Goal: Task Accomplishment & Management: Manage account settings

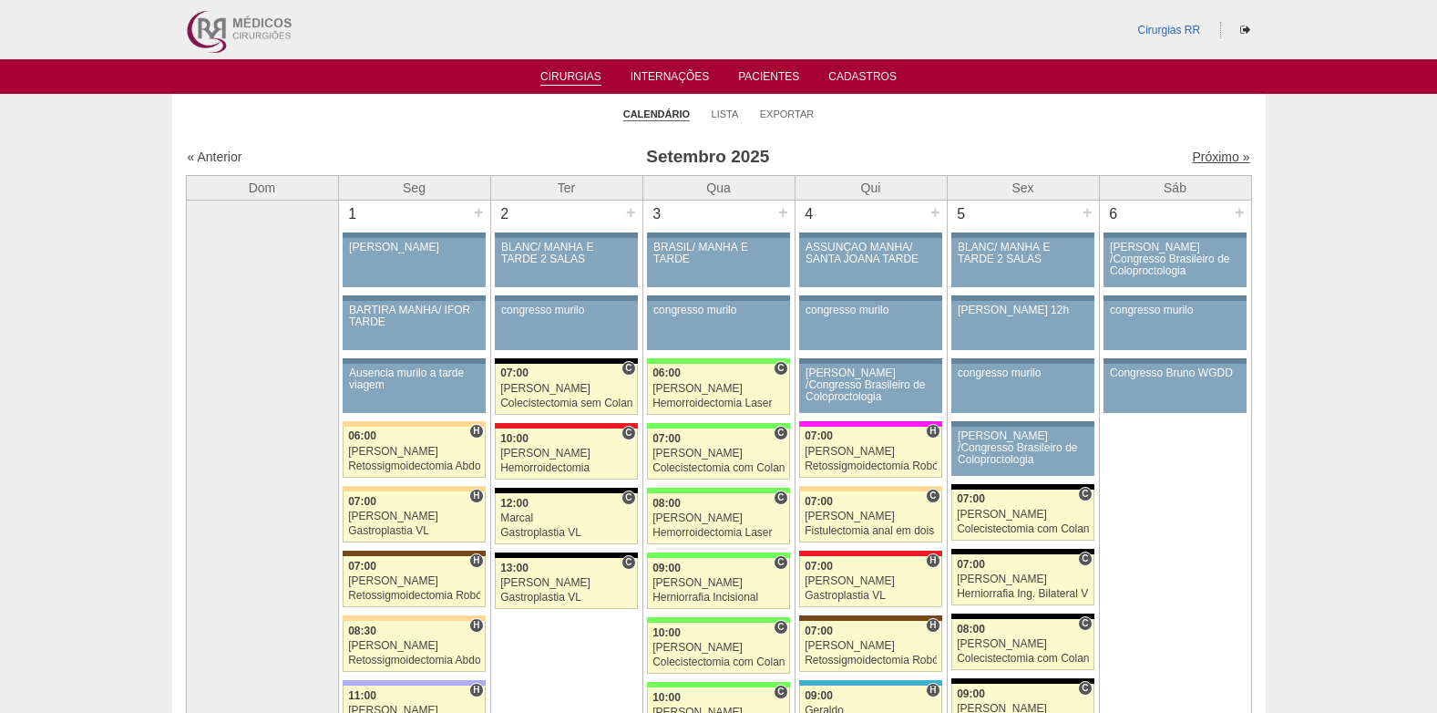
click at [1207, 156] on link "Próximo »" at bounding box center [1220, 156] width 57 height 15
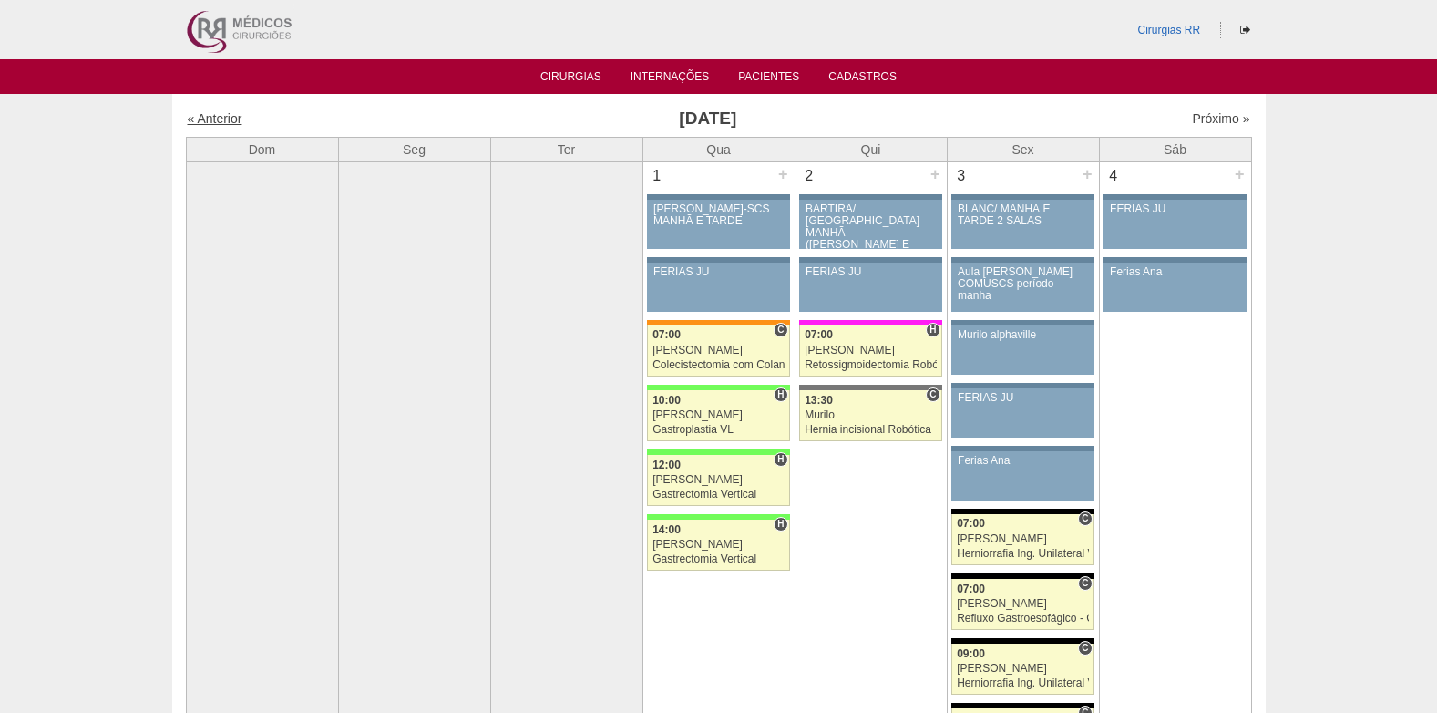
click at [219, 112] on link "« Anterior" at bounding box center [215, 118] width 55 height 15
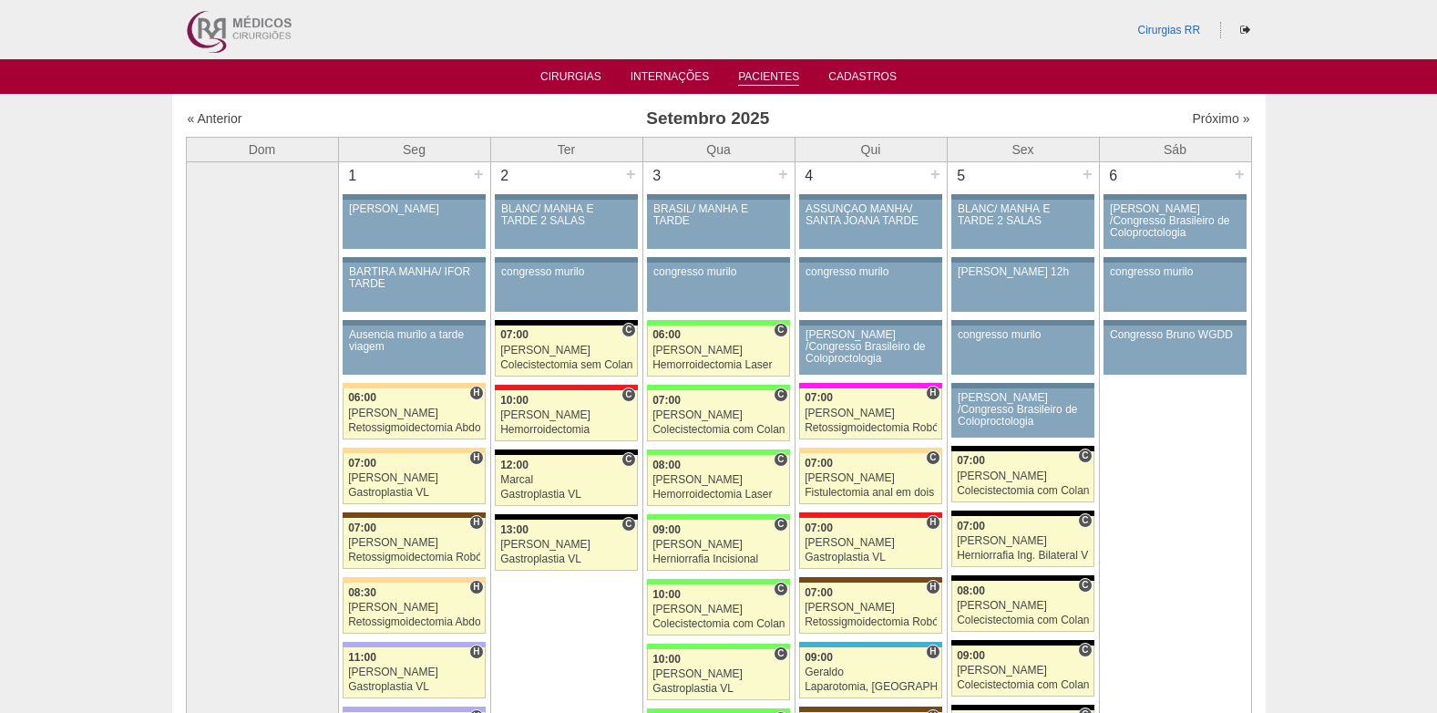
click at [751, 70] on link "Pacientes" at bounding box center [768, 77] width 61 height 15
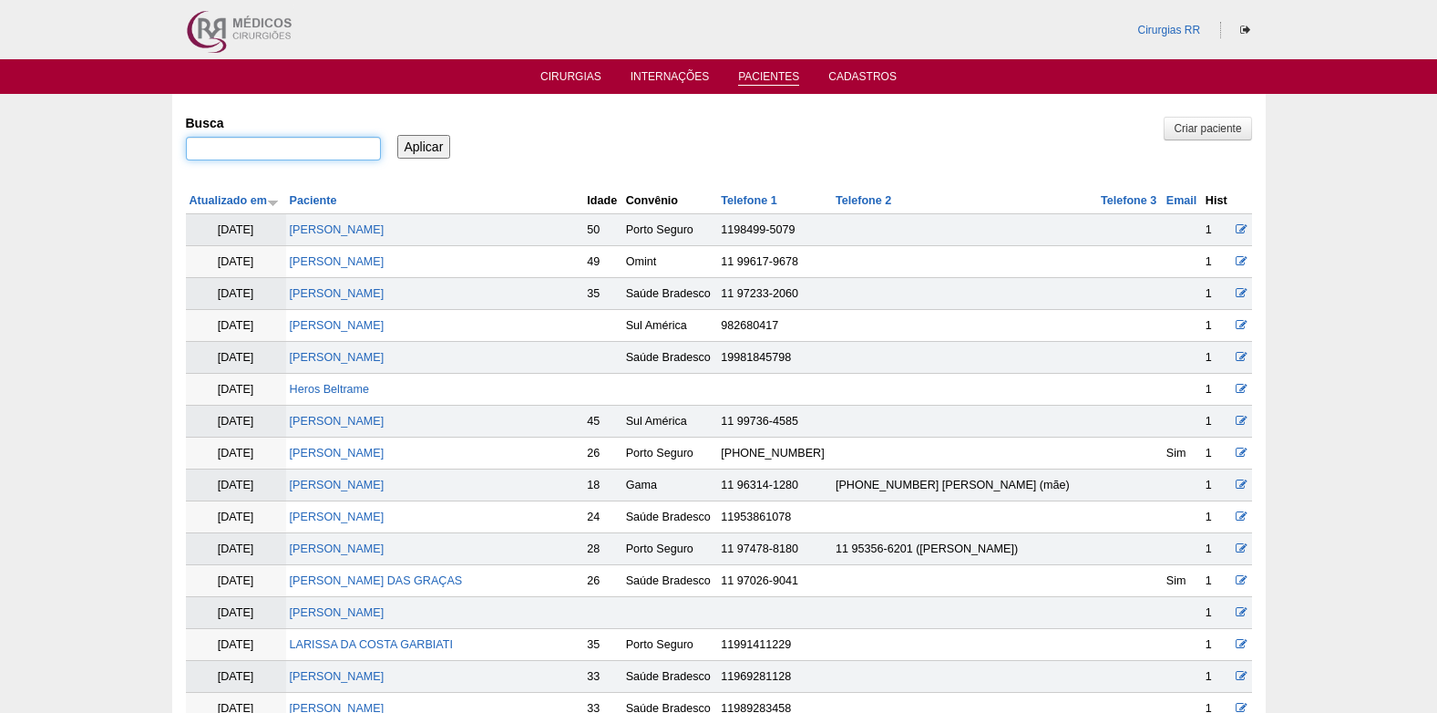
click at [360, 143] on input "Busca" at bounding box center [283, 149] width 195 height 24
paste input "AUREA RAQUEL MARCHESINI"
type input "AUREA RAQUEL MARCHESINI"
click at [433, 138] on input "Aplicar" at bounding box center [424, 147] width 54 height 24
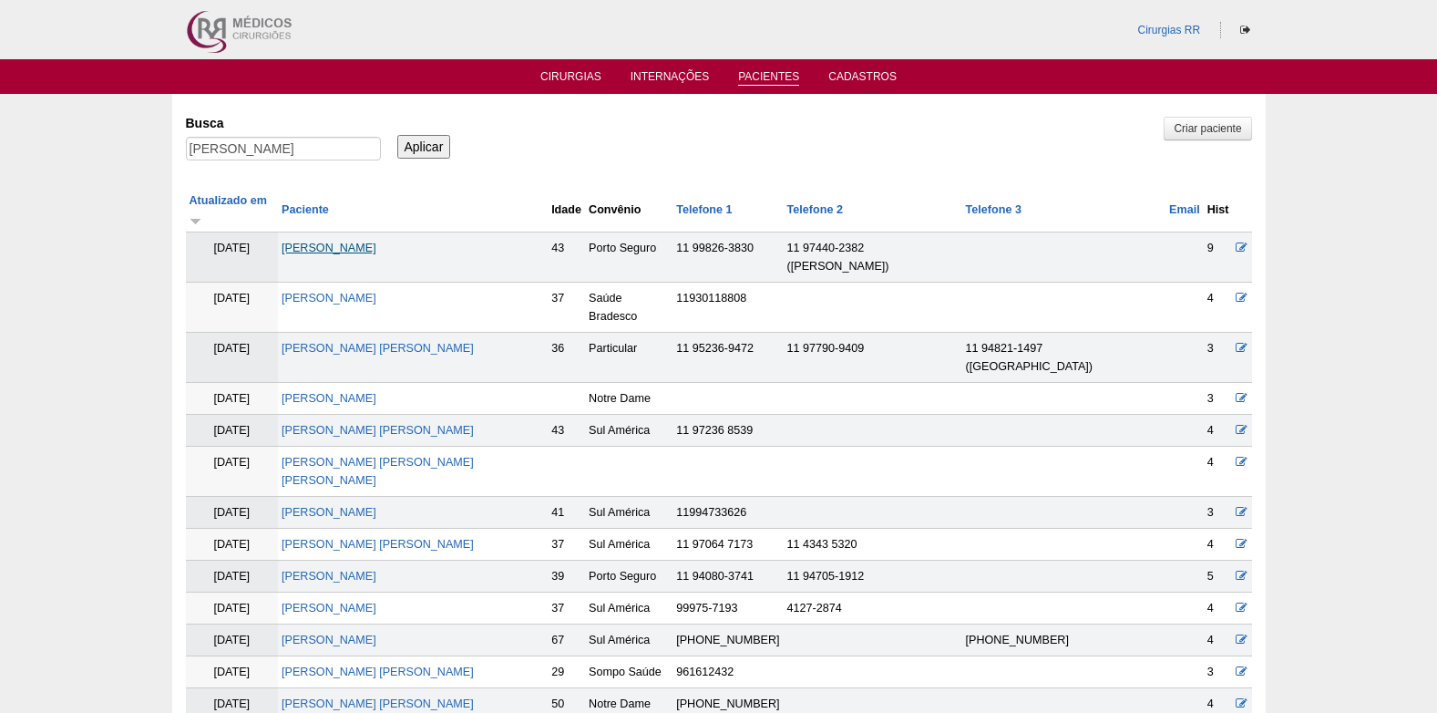
click at [376, 242] on link "AUREA RAQUEL MARCHESINI" at bounding box center [329, 248] width 95 height 13
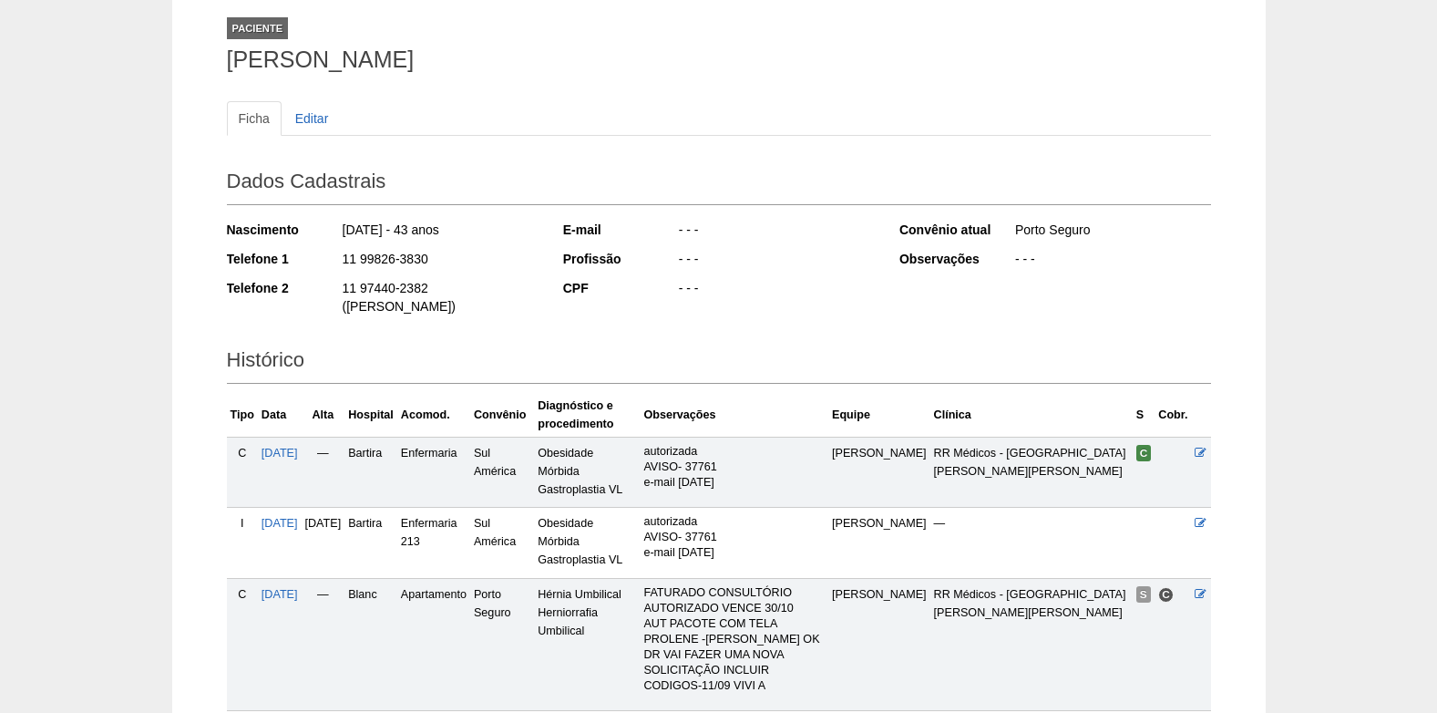
scroll to position [229, 0]
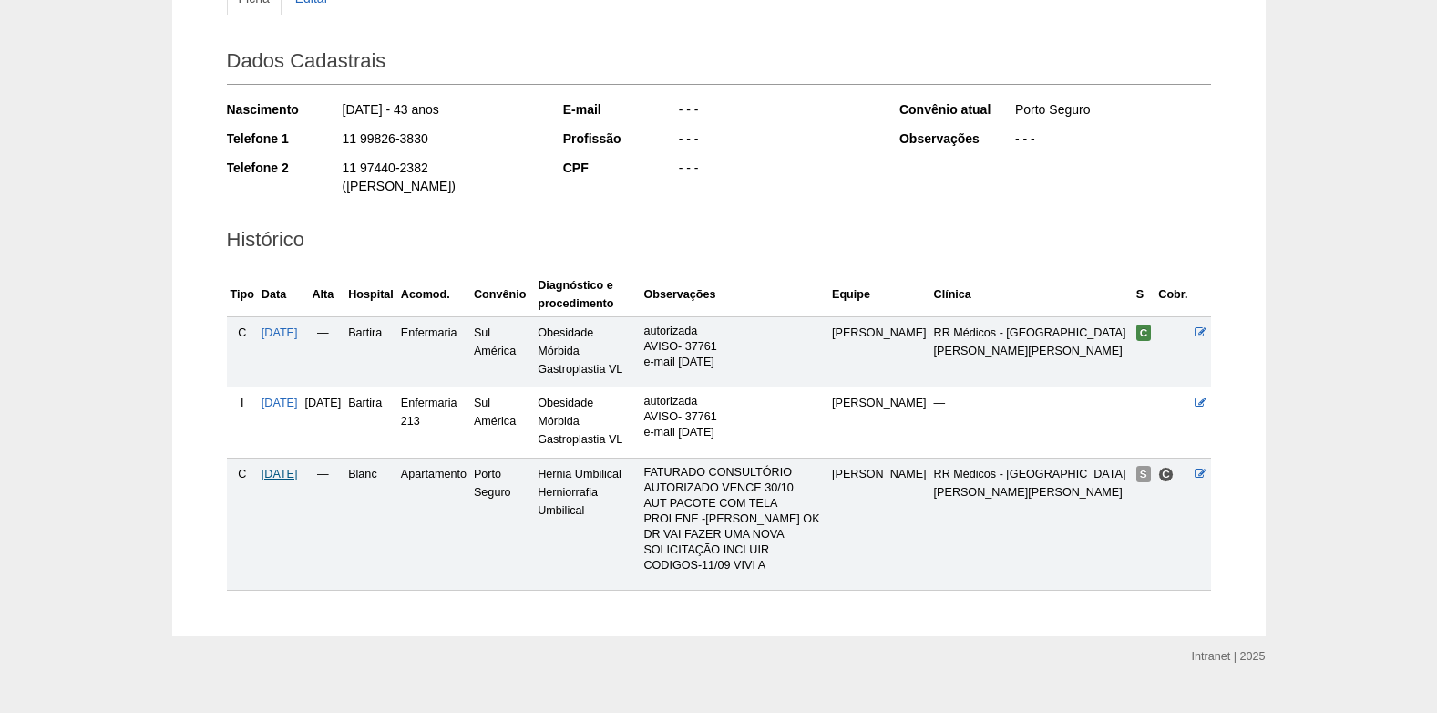
click at [298, 468] on span "30/09/2025" at bounding box center [280, 474] width 36 height 13
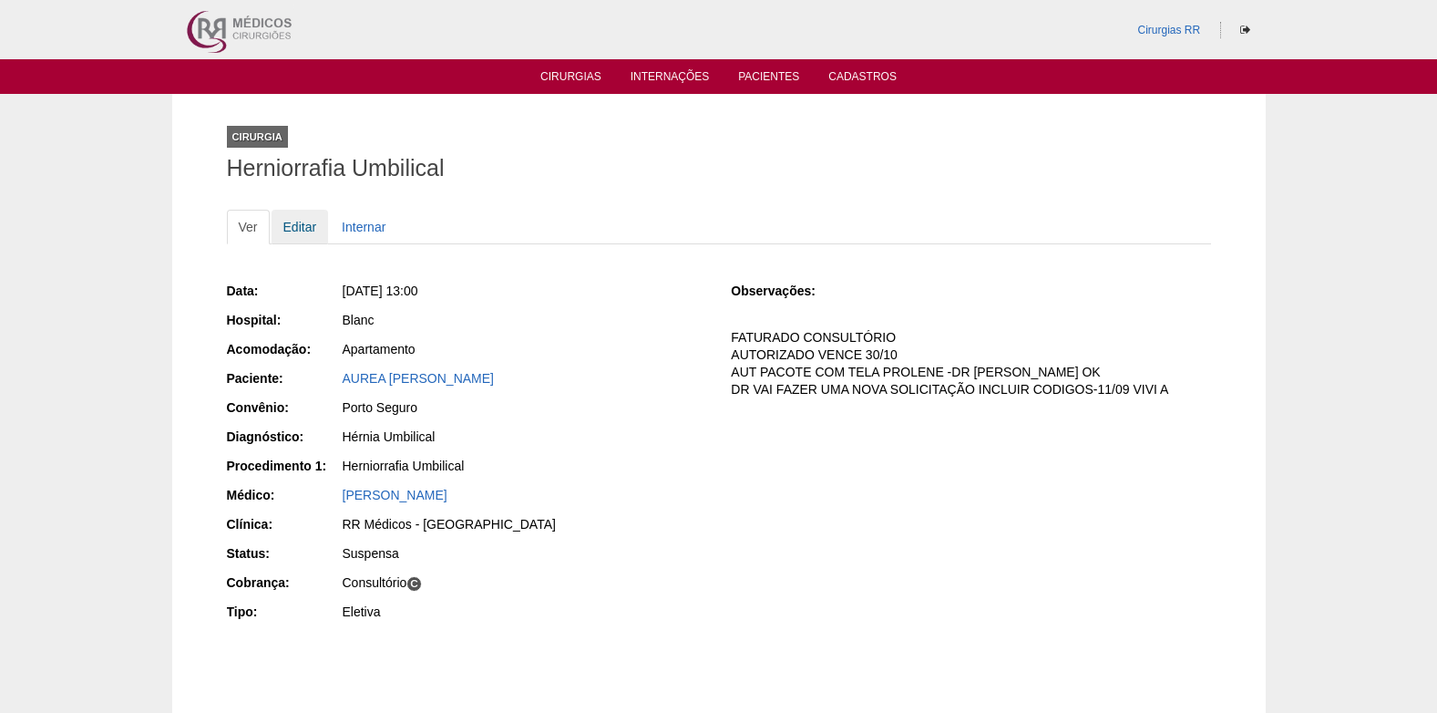
click at [283, 222] on link "Editar" at bounding box center [300, 227] width 57 height 35
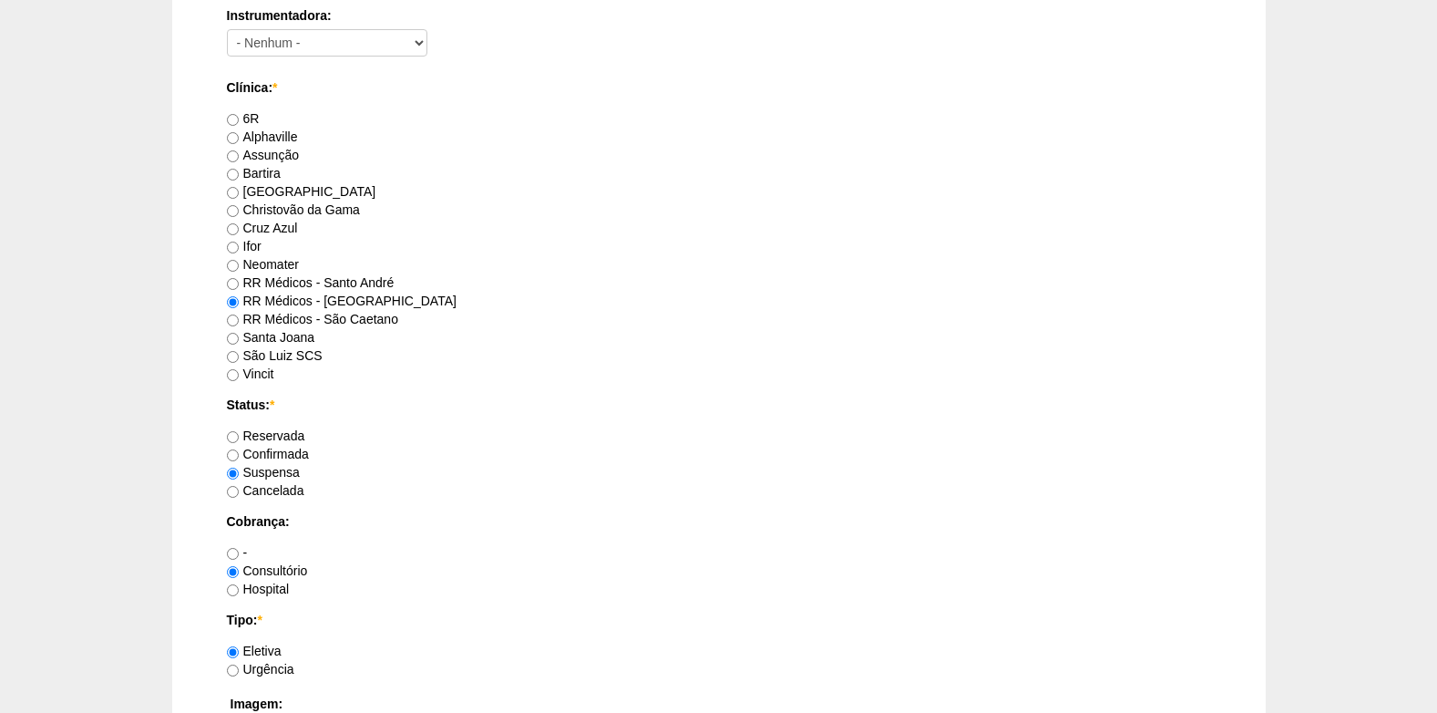
scroll to position [1276, 0]
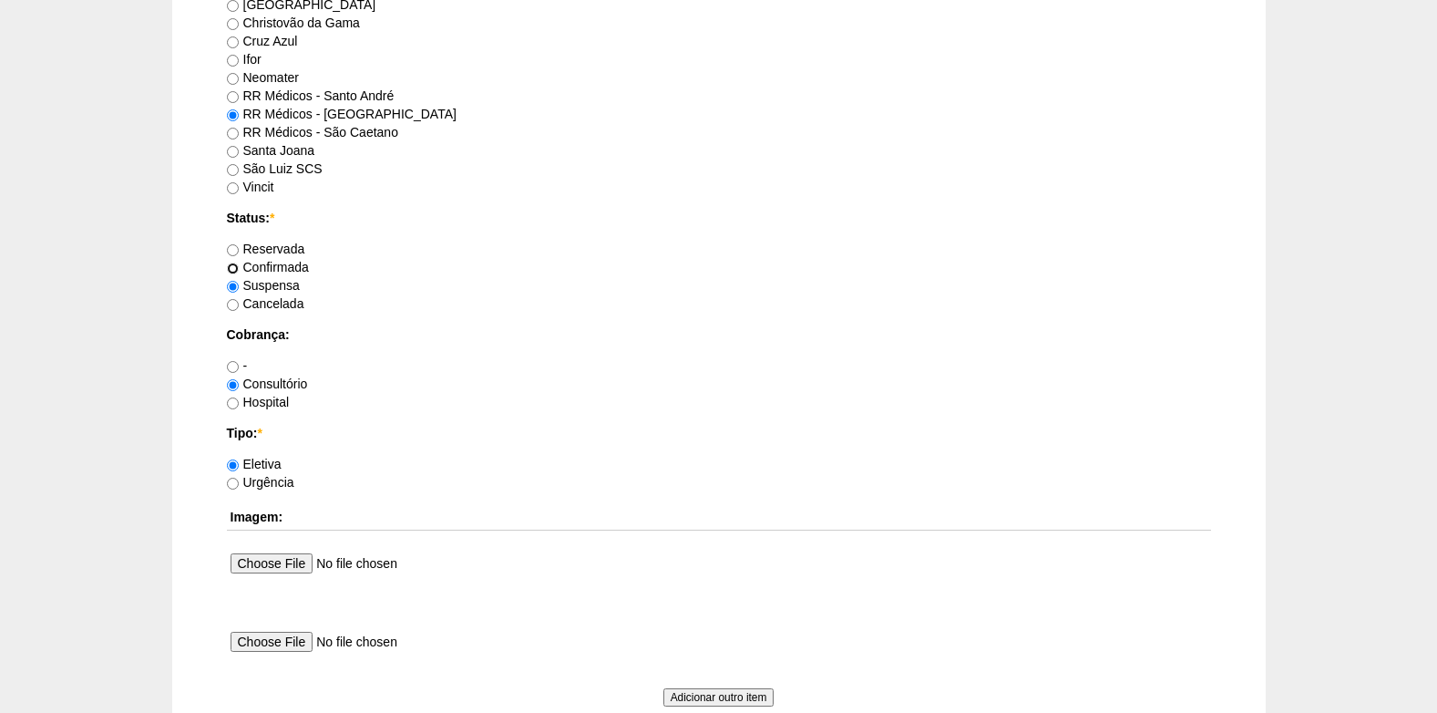
click at [237, 266] on input "Confirmada" at bounding box center [233, 268] width 12 height 12
radio input "true"
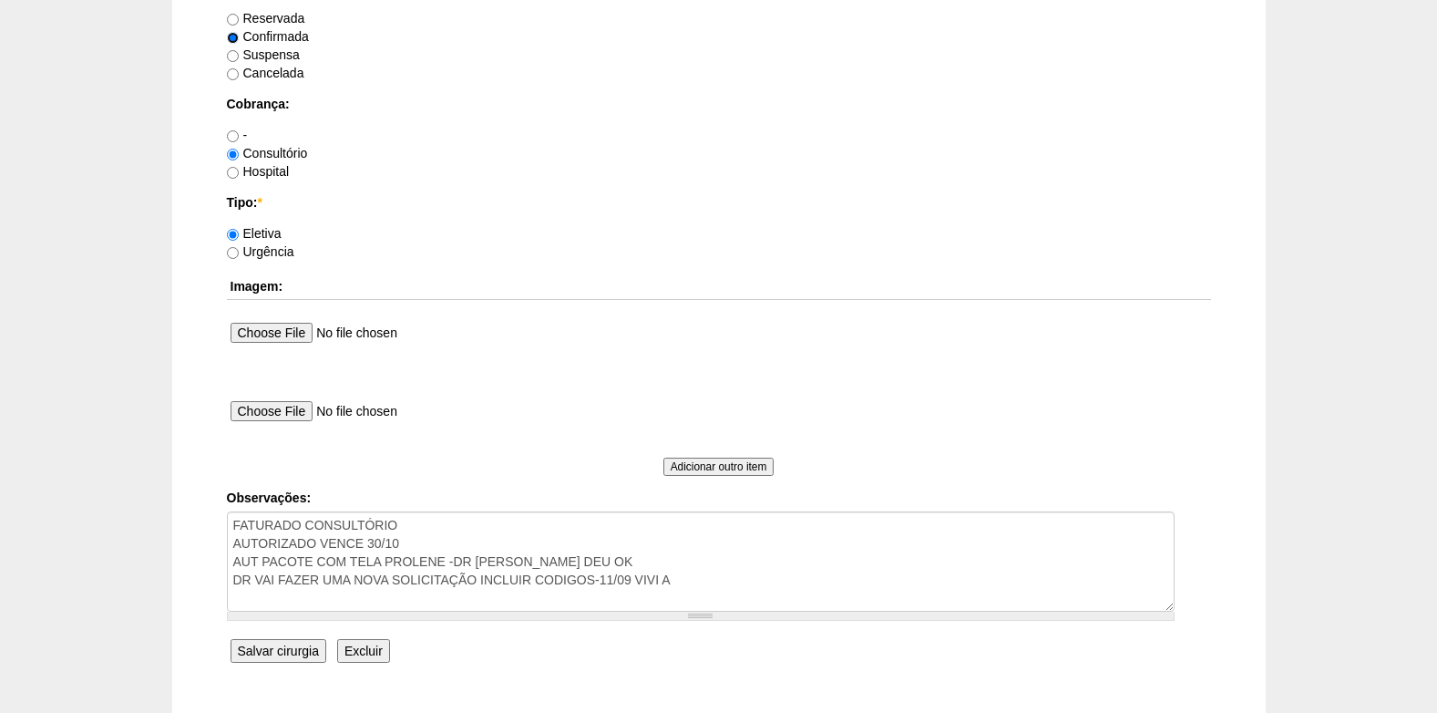
scroll to position [1549, 0]
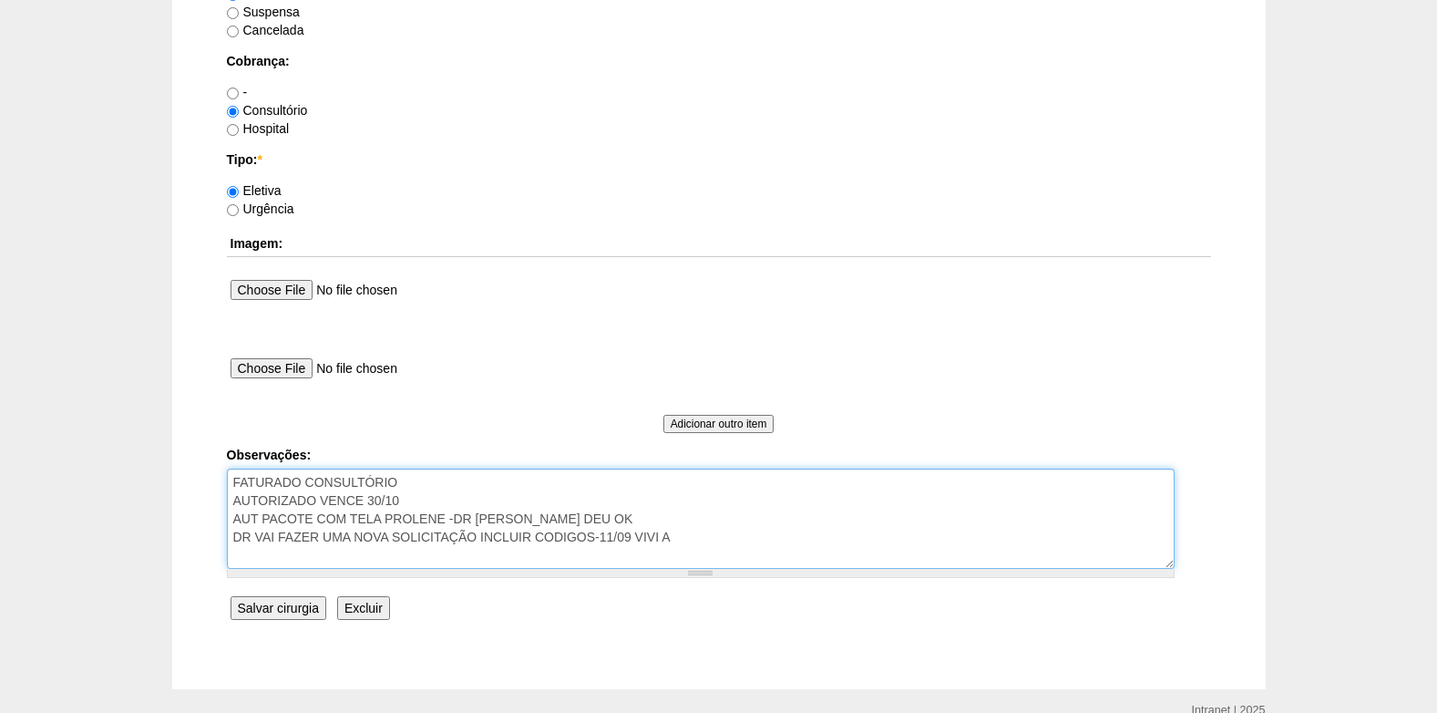
drag, startPoint x: 696, startPoint y: 538, endPoint x: 219, endPoint y: 541, distance: 477.5
click at [701, 532] on textarea "FATURADO CONSULTÓRIO AUTORIZADO VENCE 30/10 AUT PACOTE COM TELA PROLENE -DR NAT…" at bounding box center [701, 518] width 948 height 100
drag, startPoint x: 687, startPoint y: 535, endPoint x: 192, endPoint y: 540, distance: 494.9
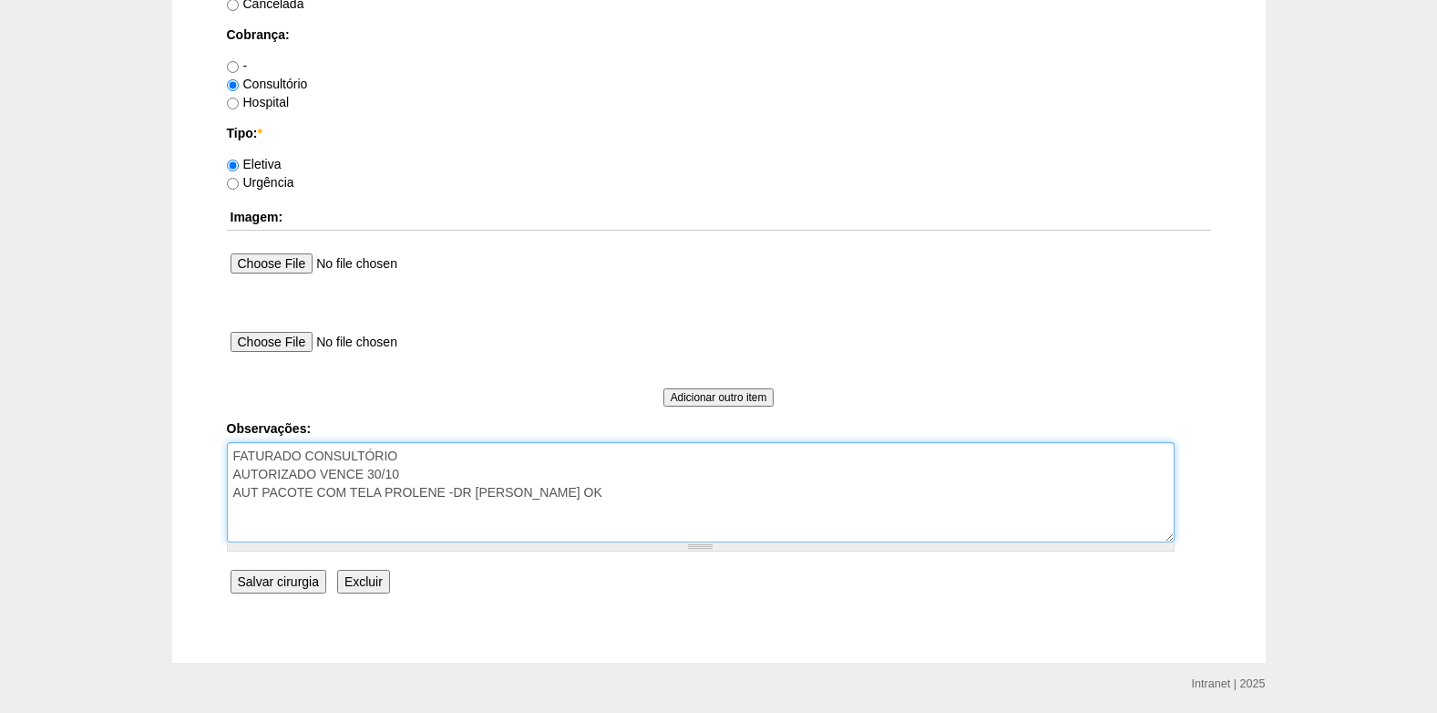
scroll to position [1636, 0]
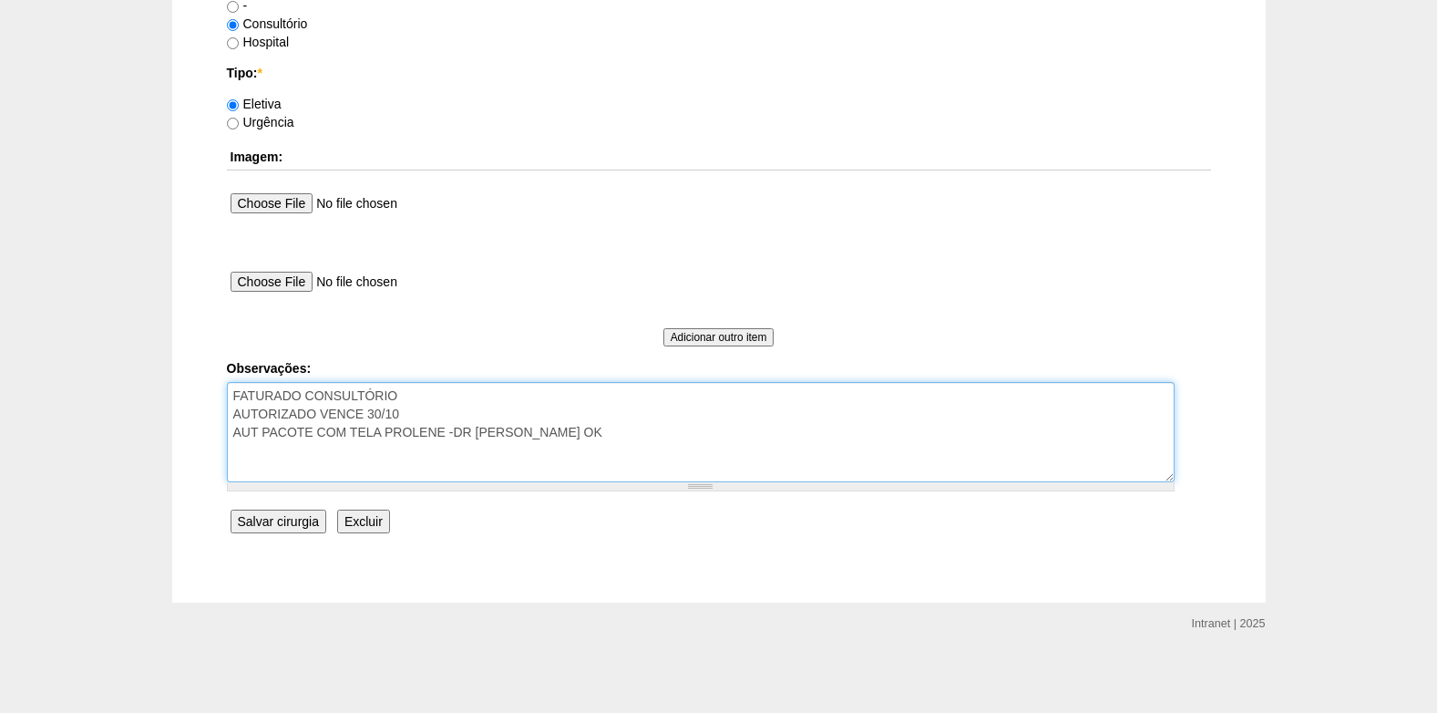
click at [319, 412] on textarea "FATURADO CONSULTÓRIO AUTORIZADO VENCE 30/10 AUT PACOTE COM TELA PROLENE -DR NAT…" at bounding box center [701, 432] width 948 height 100
type textarea "FATURADO CONSULTÓRIO AUTORIZADO VENCE 30/10 AUT PACOTE COM TELA PROLENE -DR NAT…"
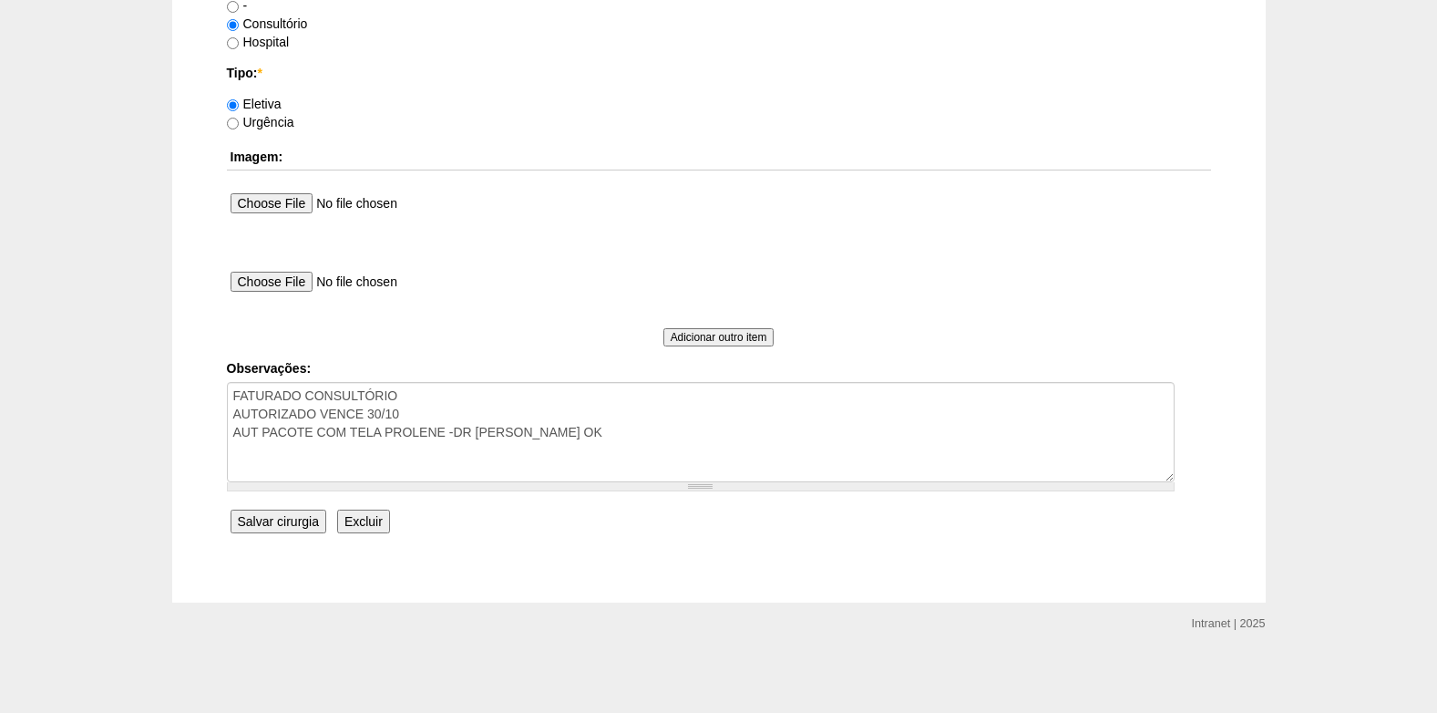
click at [262, 519] on input "Salvar cirurgia" at bounding box center [279, 521] width 96 height 24
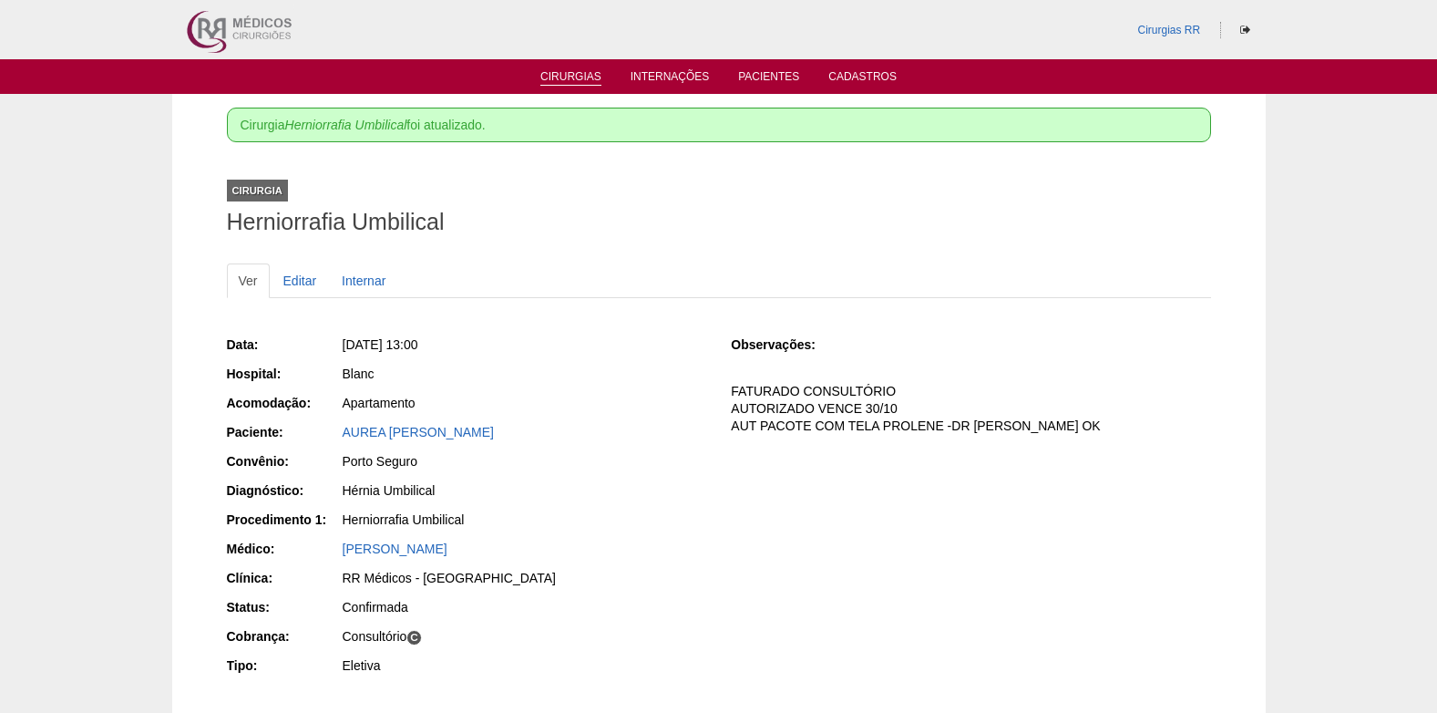
click at [554, 77] on link "Cirurgias" at bounding box center [570, 77] width 61 height 15
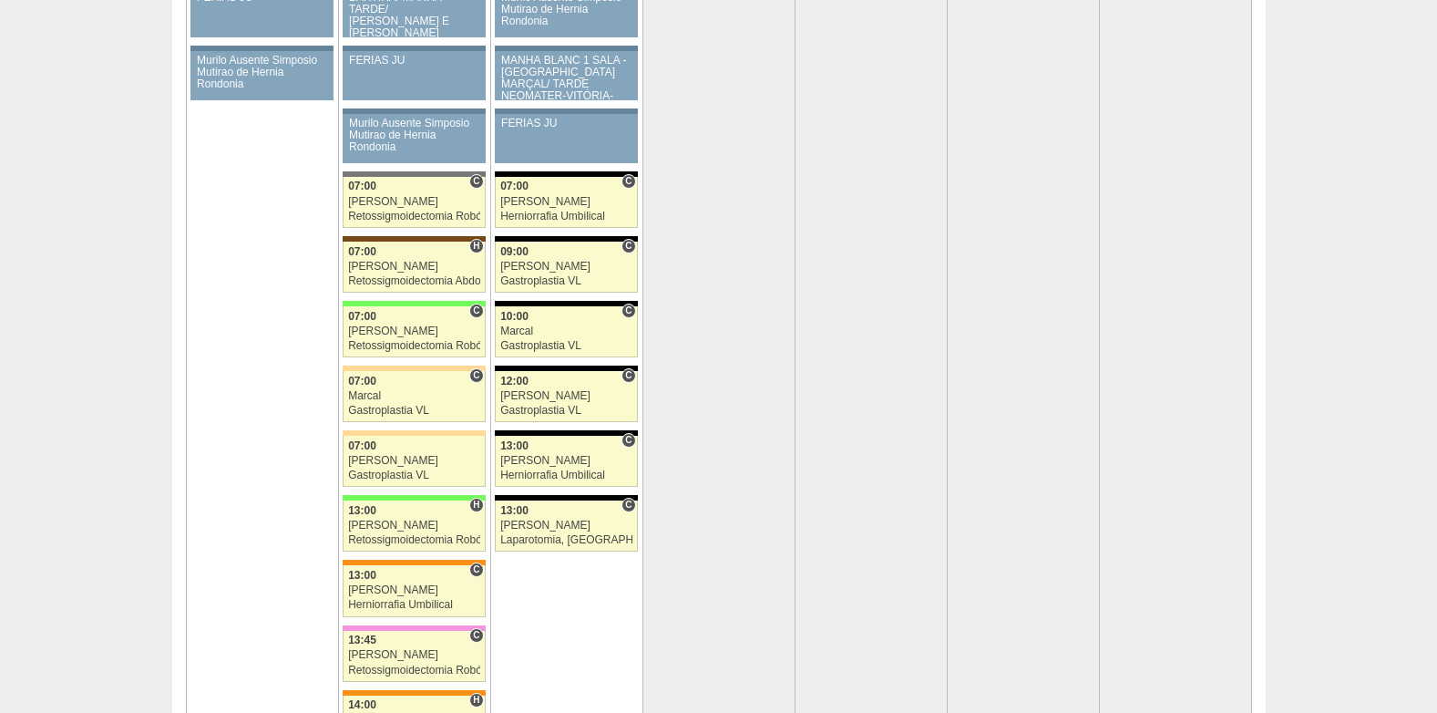
scroll to position [3645, 0]
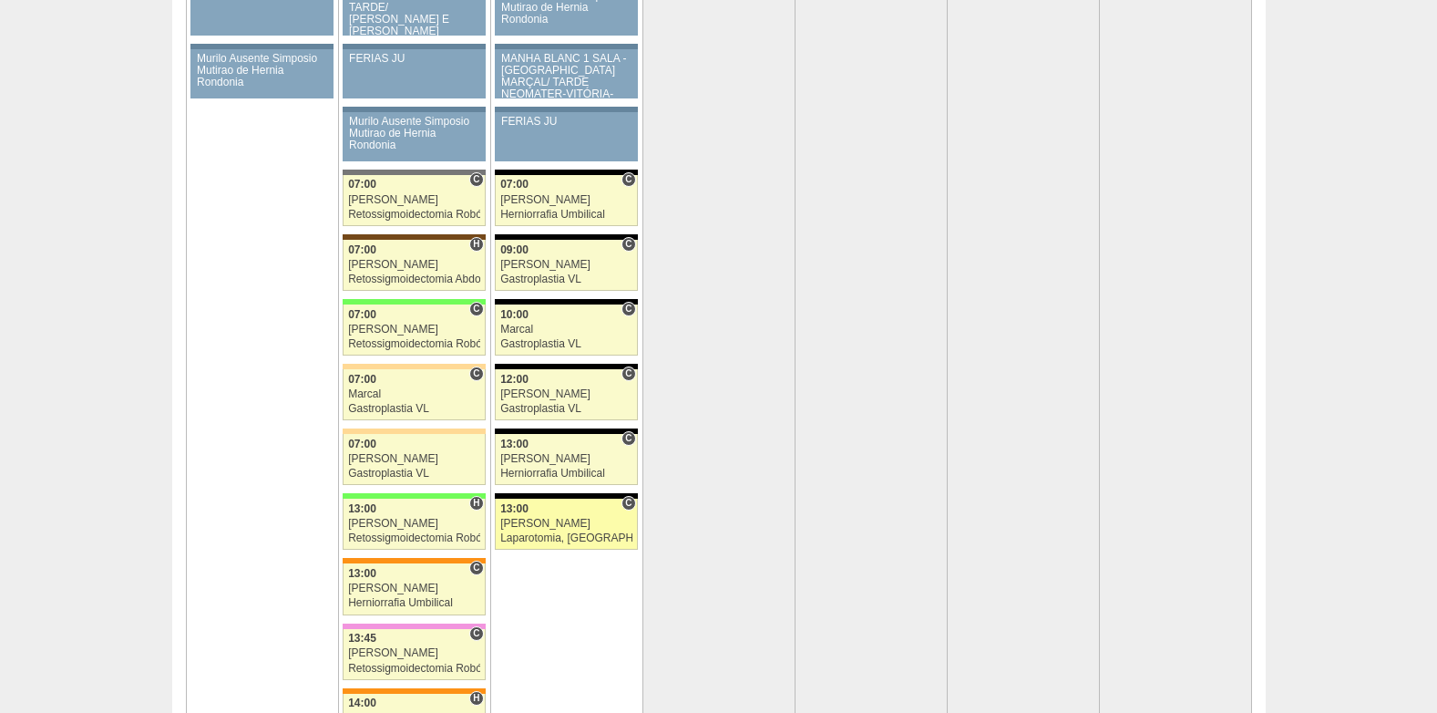
click at [550, 514] on div "13:00" at bounding box center [566, 509] width 132 height 12
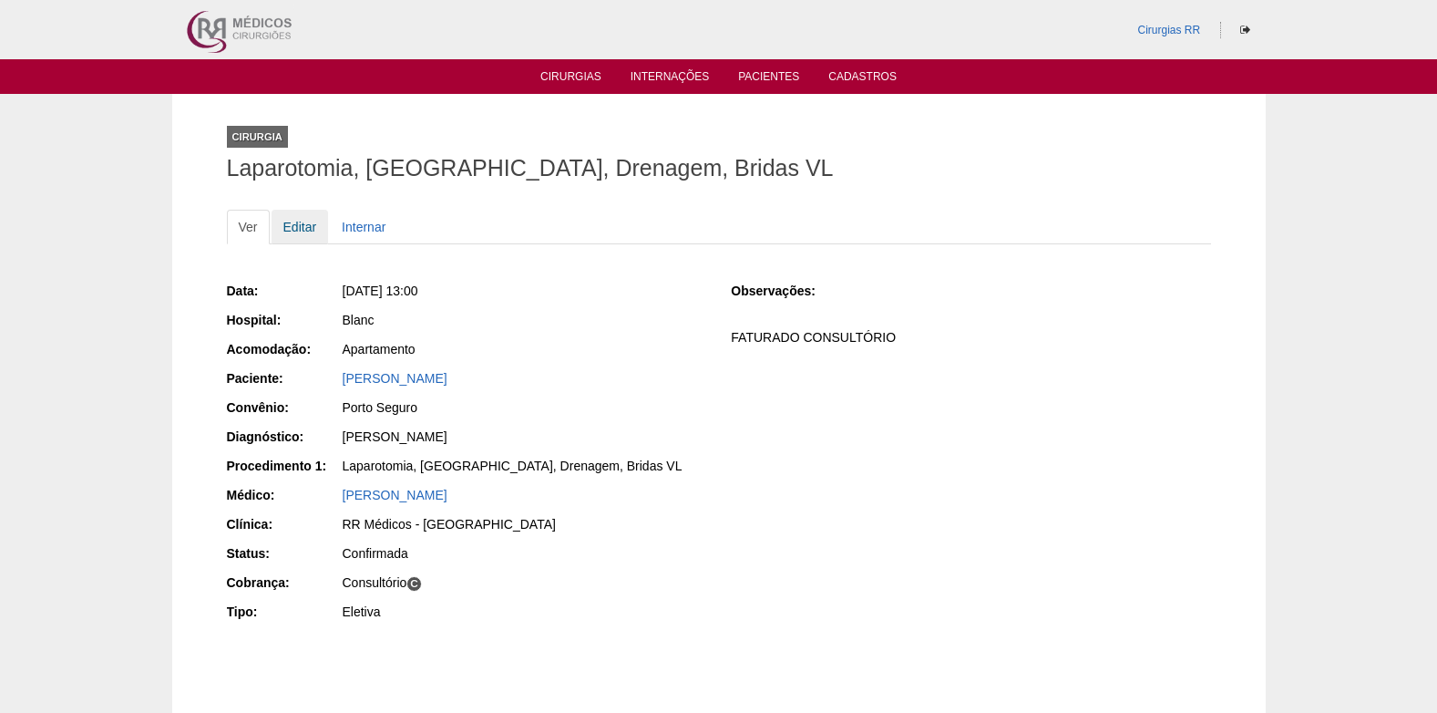
click at [304, 228] on link "Editar" at bounding box center [300, 227] width 57 height 35
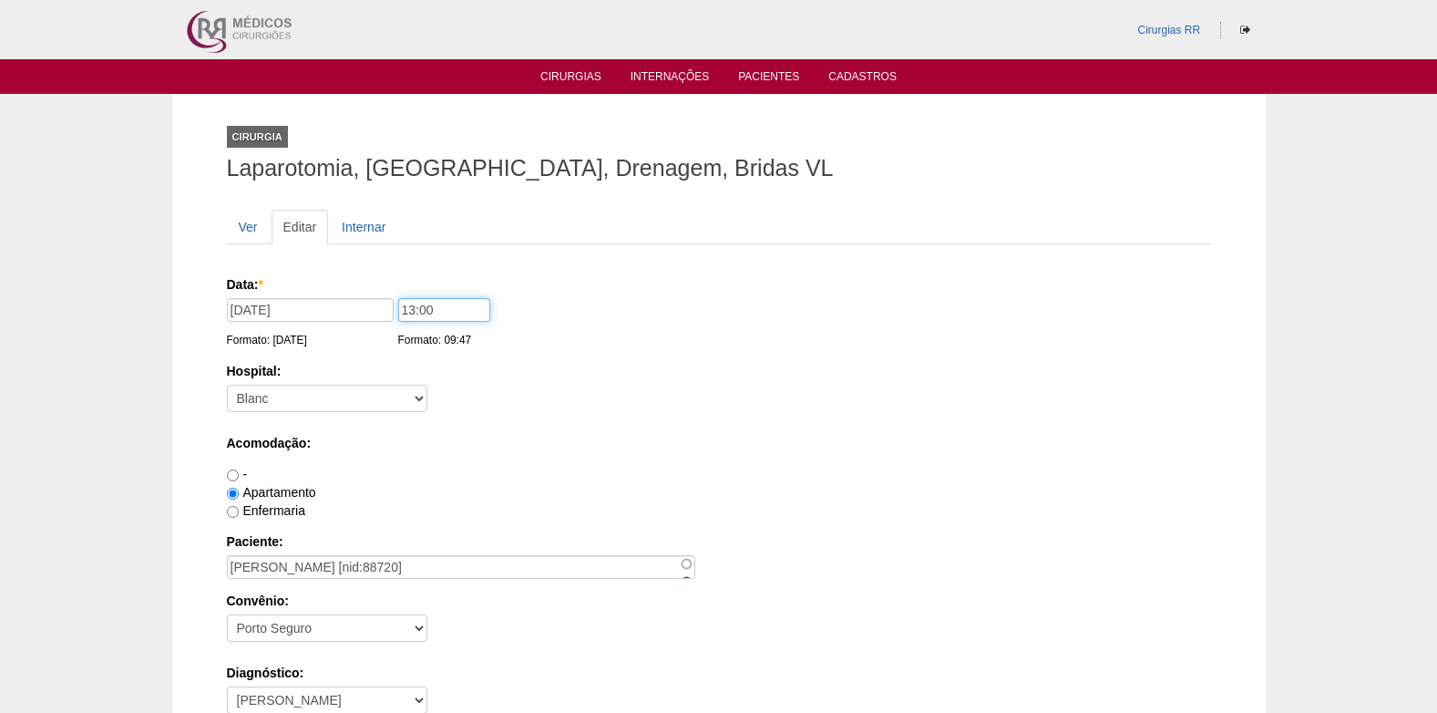
click at [407, 304] on input "13:00" at bounding box center [444, 310] width 92 height 24
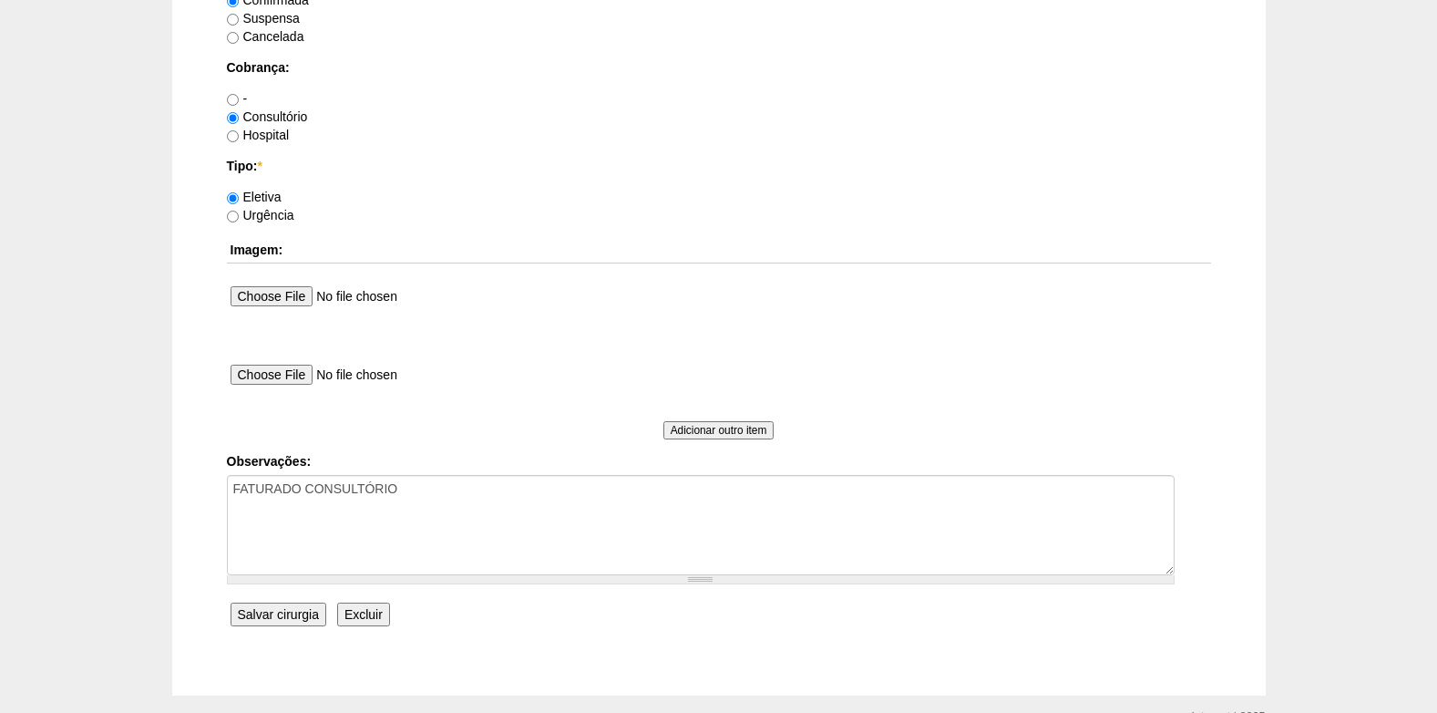
scroll to position [1636, 0]
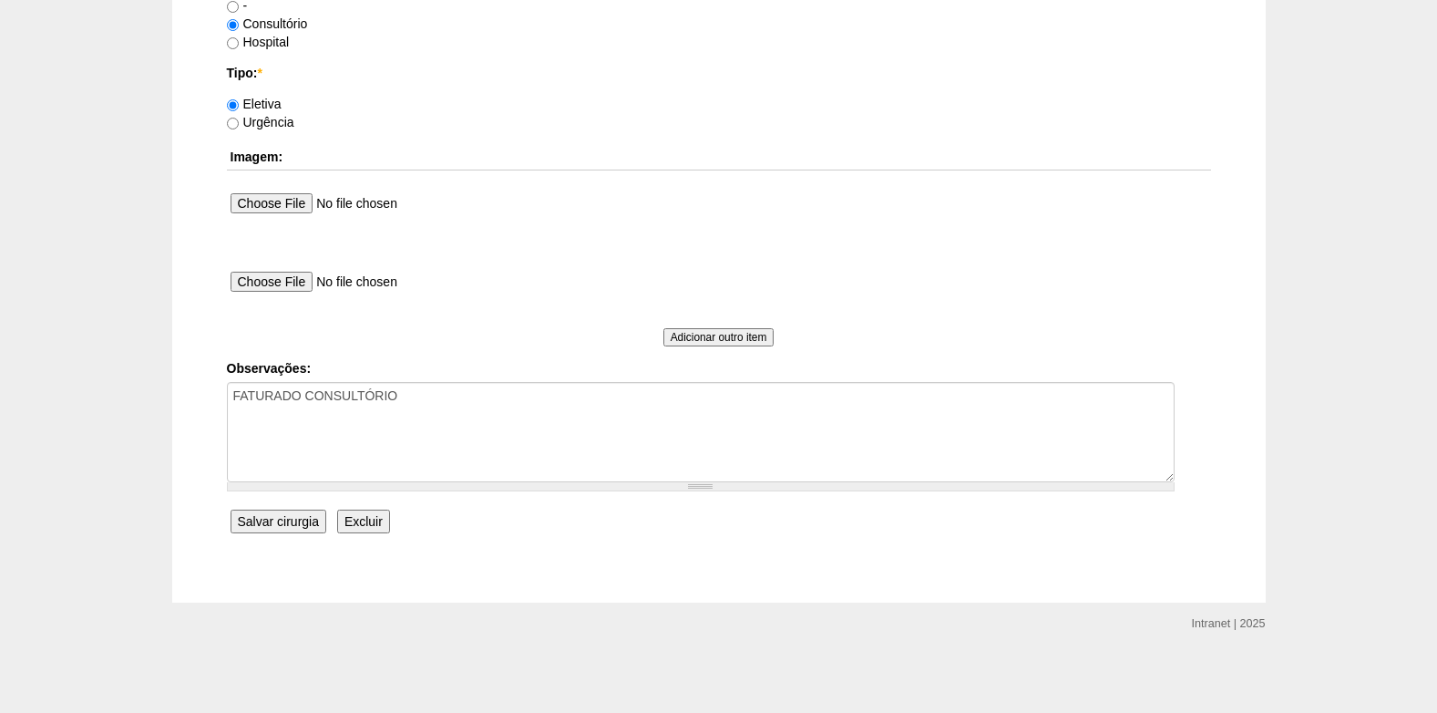
type input "14:00"
click at [272, 525] on input "Salvar cirurgia" at bounding box center [279, 521] width 96 height 24
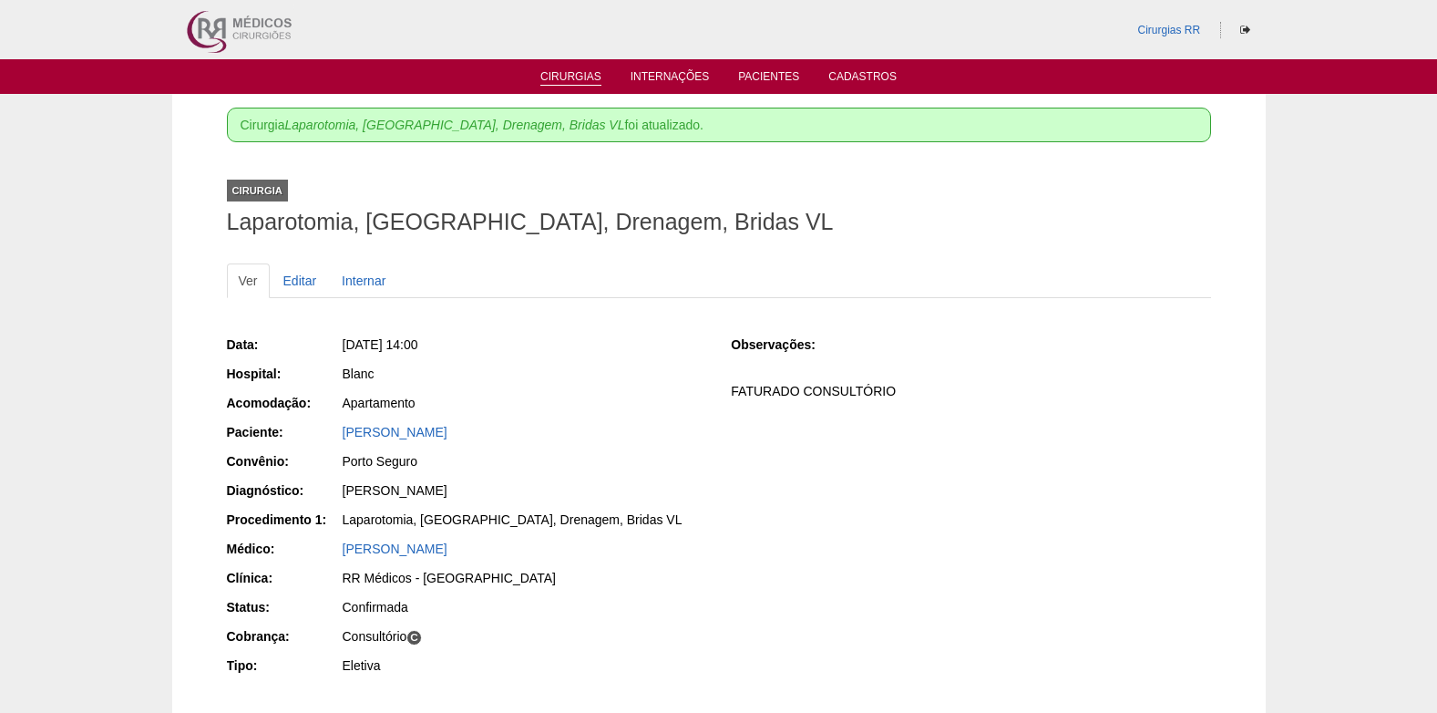
click at [563, 71] on ul "Cirurgias Internações Pacientes Cadastros" at bounding box center [718, 76] width 1437 height 35
click at [563, 74] on link "Cirurgias" at bounding box center [570, 77] width 61 height 15
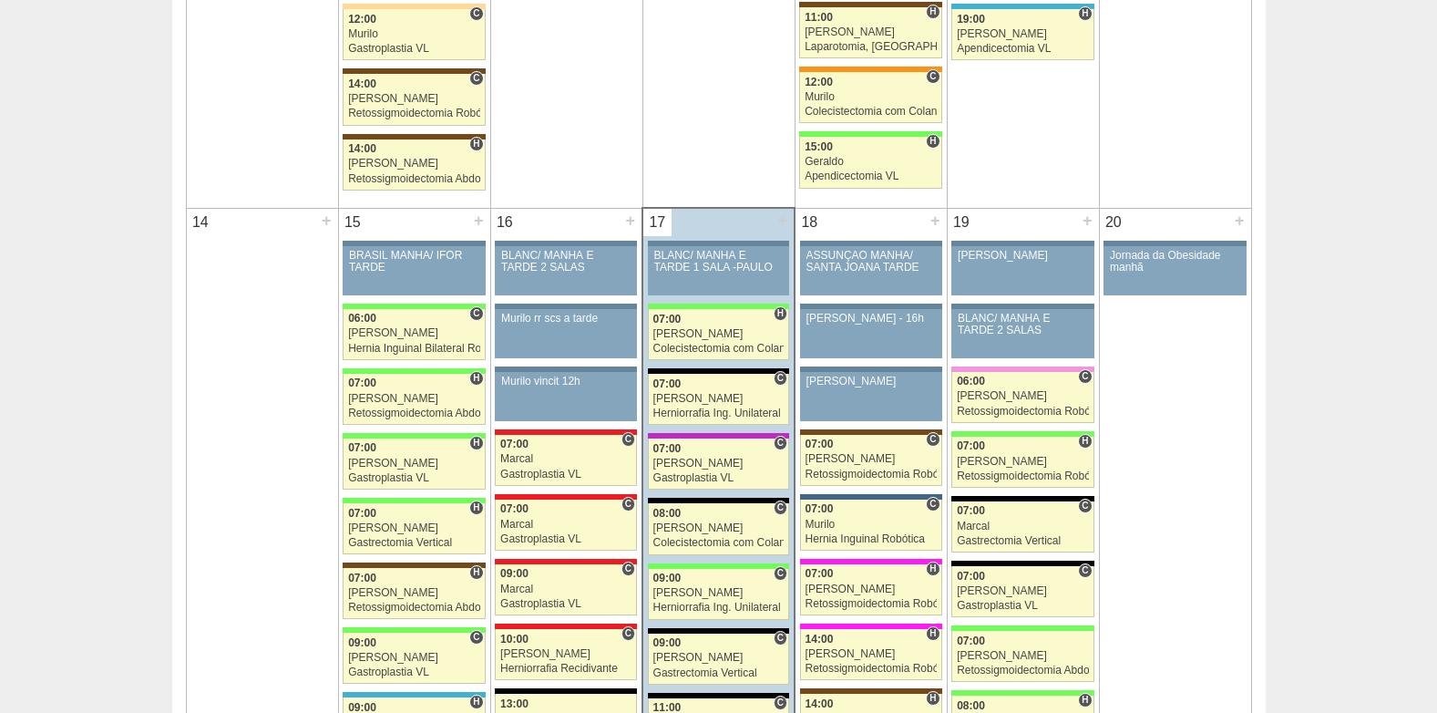
scroll to position [1732, 0]
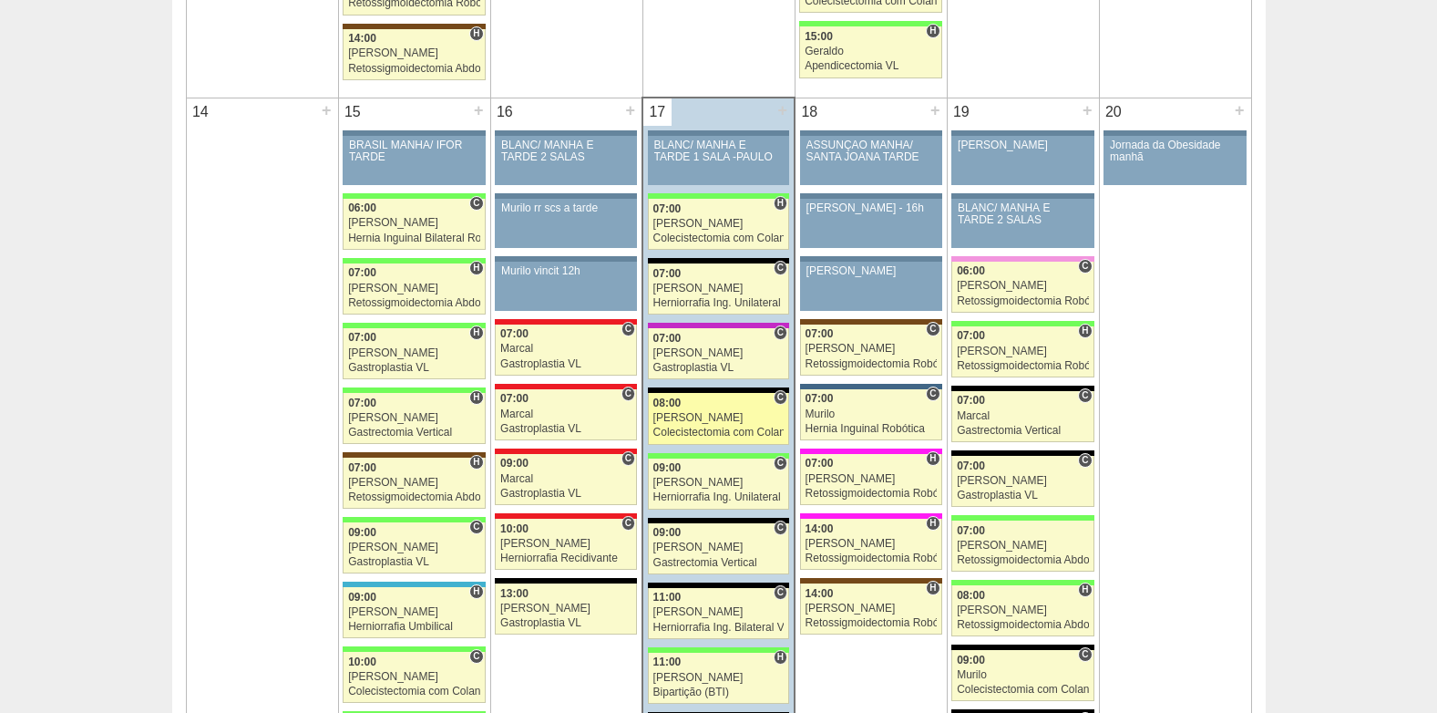
click at [717, 403] on div "08:00" at bounding box center [718, 403] width 131 height 12
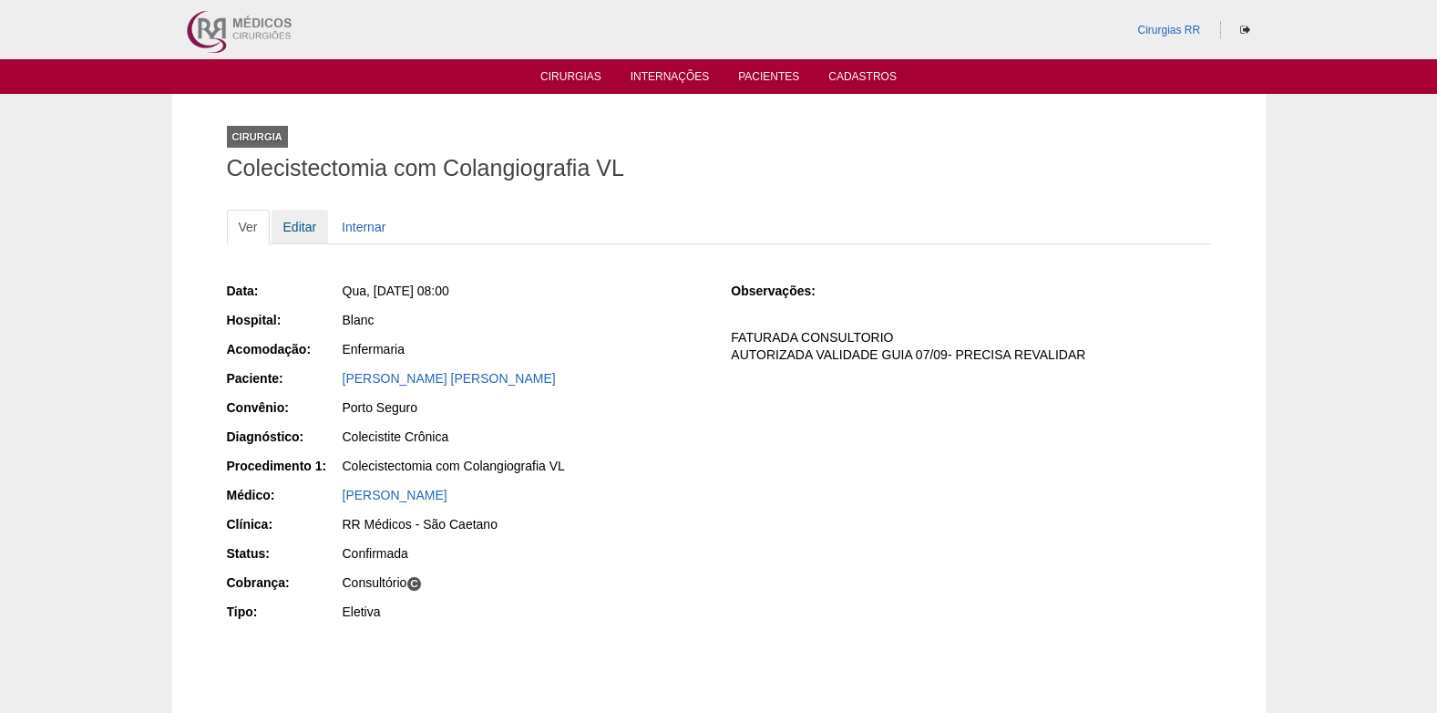
click at [295, 230] on link "Editar" at bounding box center [300, 227] width 57 height 35
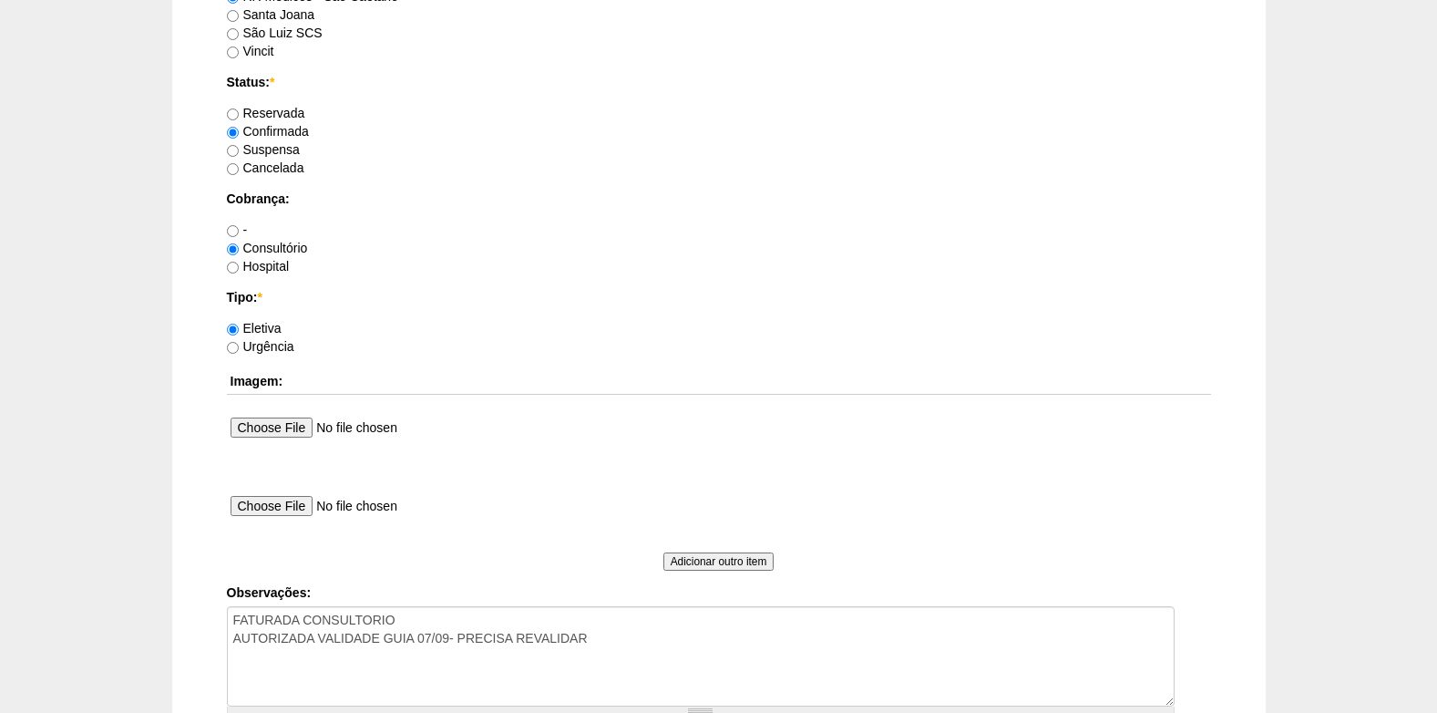
scroll to position [1636, 0]
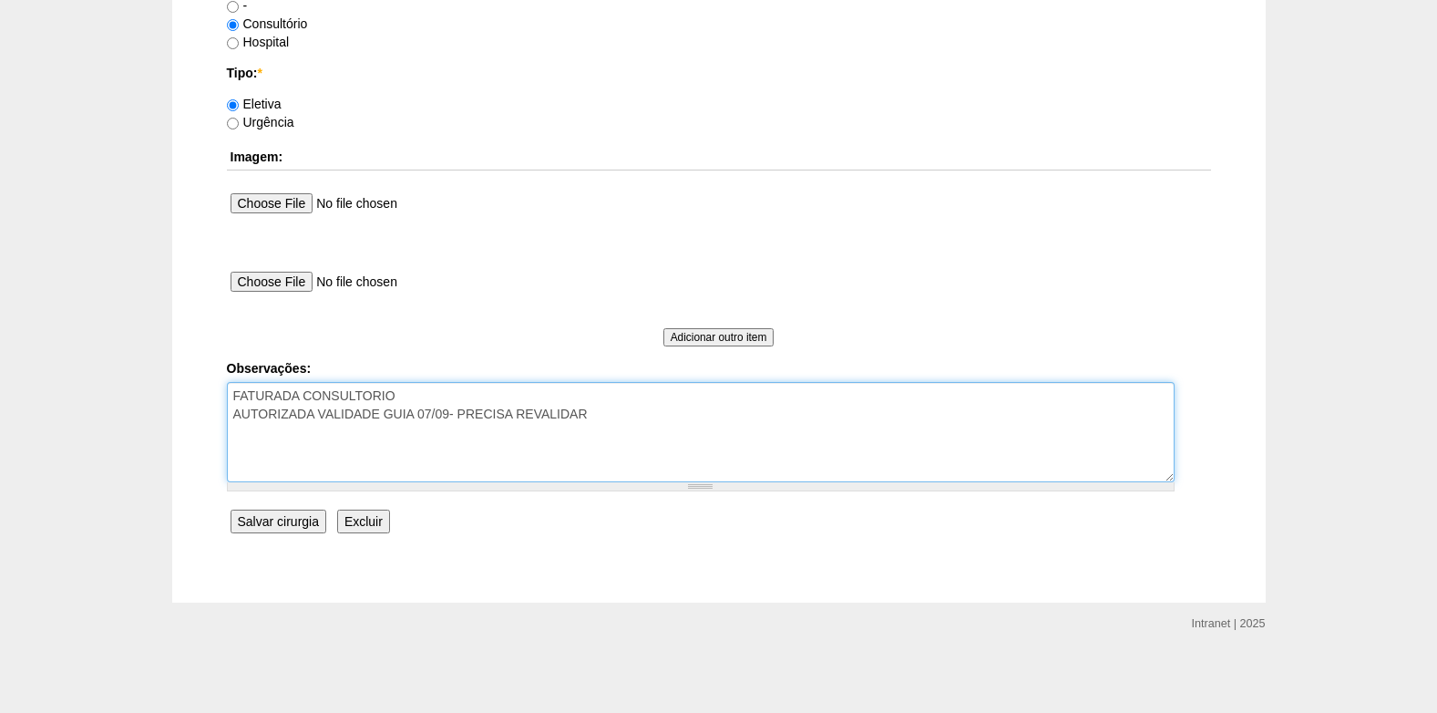
drag, startPoint x: 603, startPoint y: 420, endPoint x: 324, endPoint y: 420, distance: 279.8
click at [324, 420] on textarea "FATURADA CONSULTORIO AUTORIZADA VALIDADE GUIA 07/09- PRECISA REVALIDAR" at bounding box center [701, 432] width 948 height 100
type textarea "FATURADA CONSULTORIO AUTORIZADA VENCE 17/10"
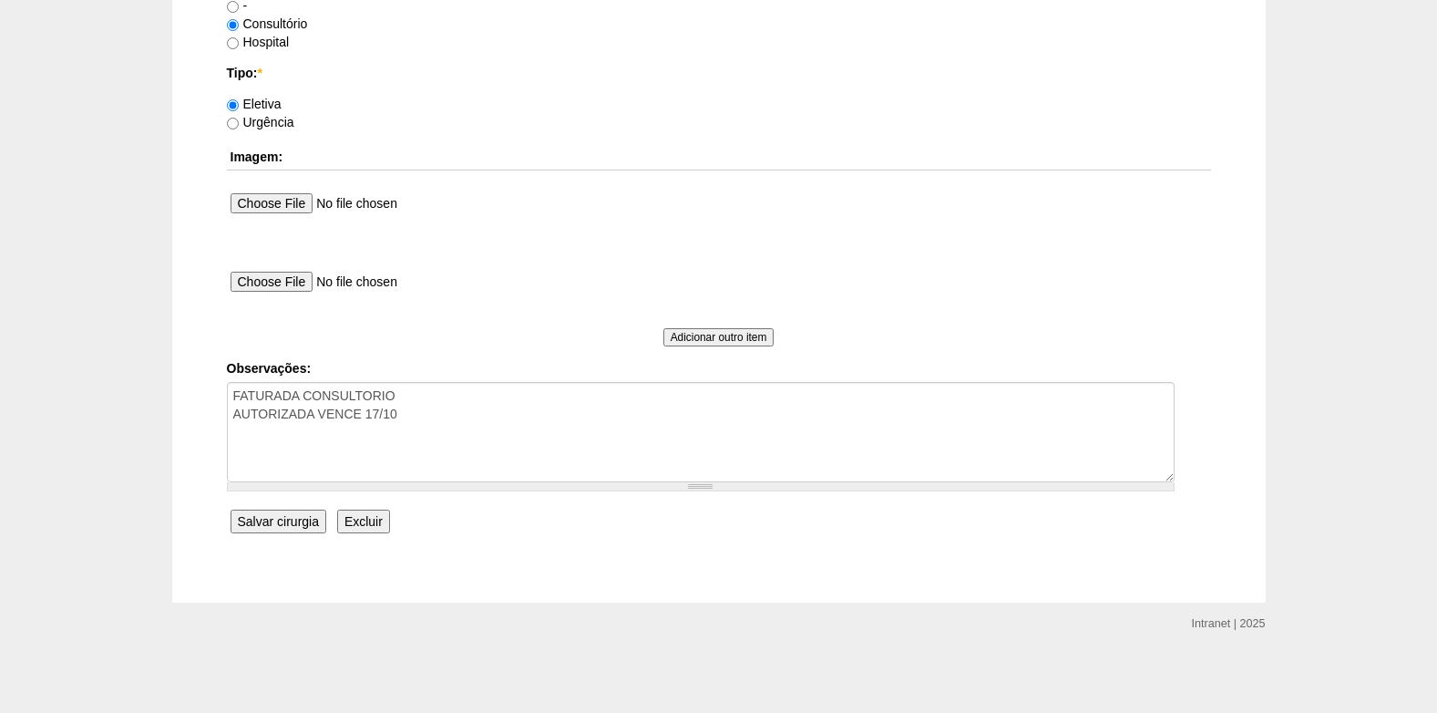
click at [292, 523] on input "Salvar cirurgia" at bounding box center [279, 521] width 96 height 24
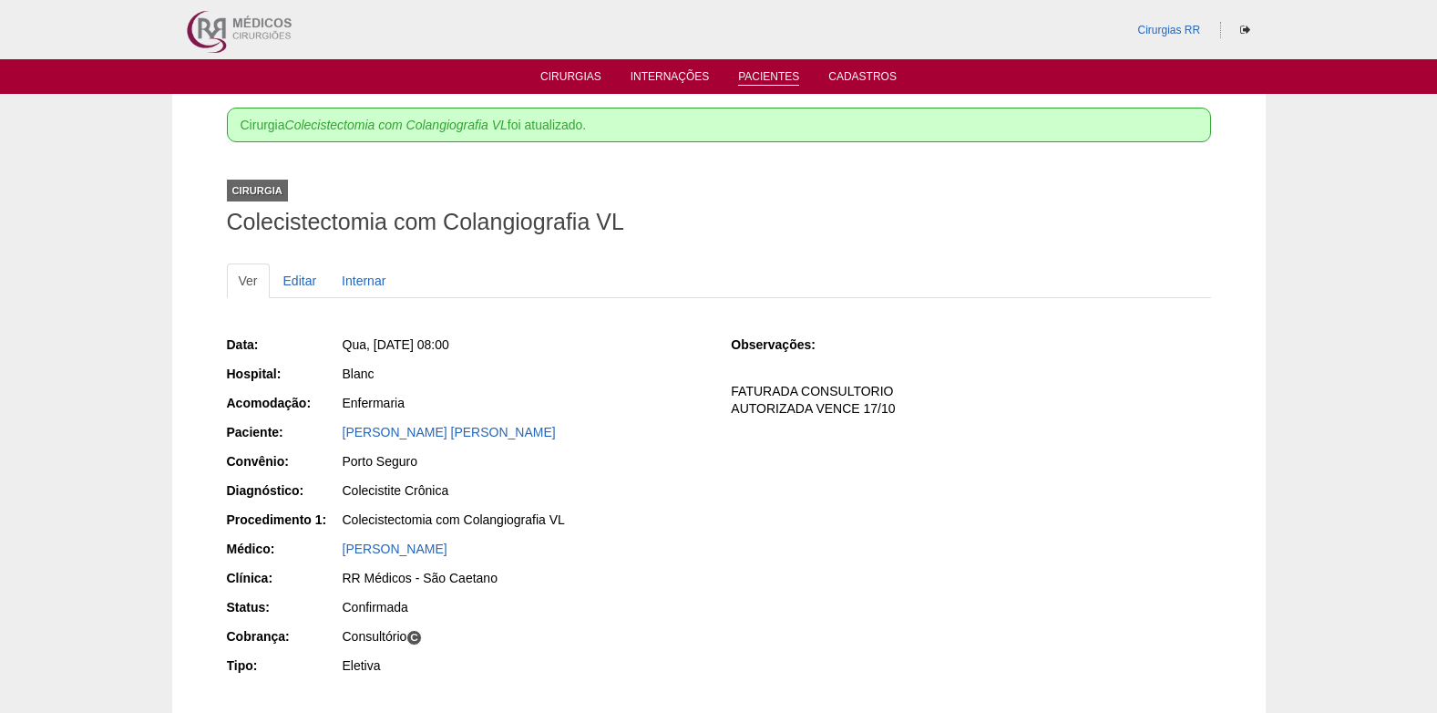
click at [783, 75] on link "Pacientes" at bounding box center [768, 77] width 61 height 15
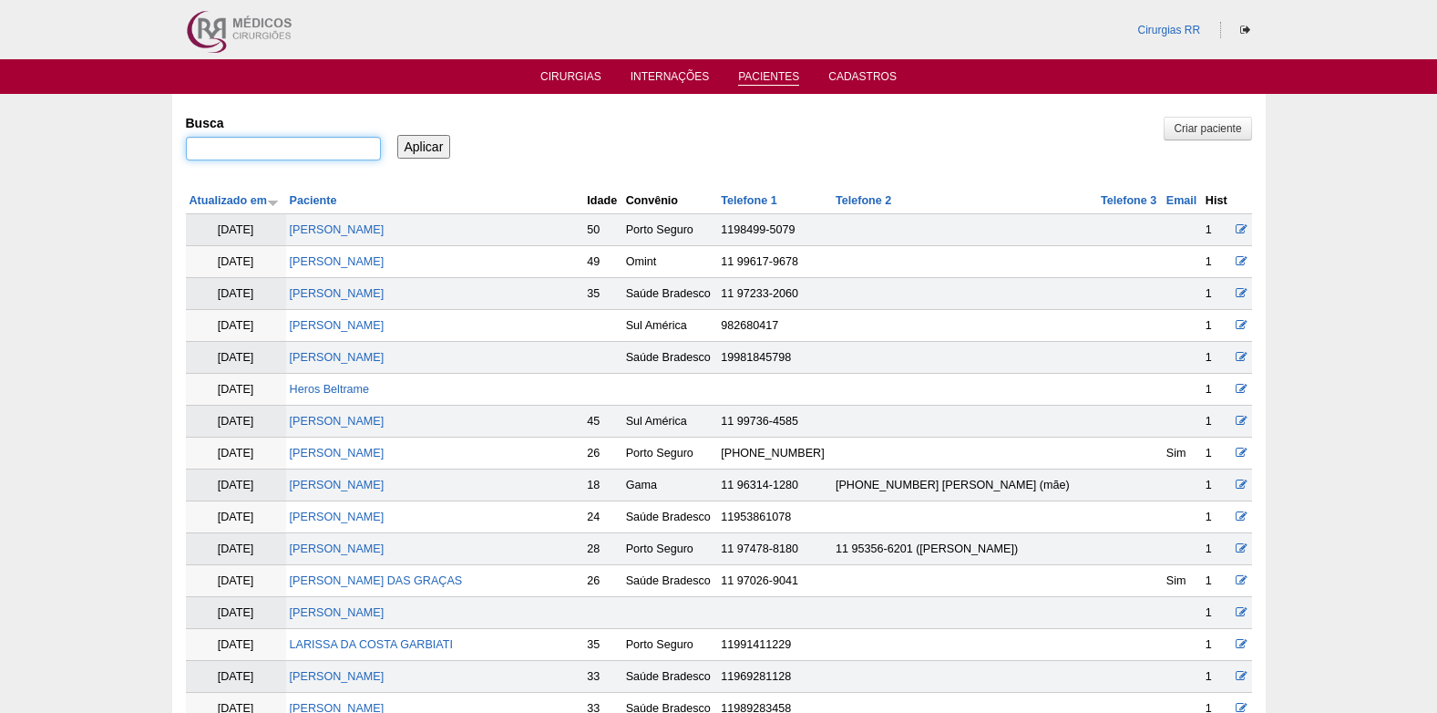
click at [334, 148] on input "Busca" at bounding box center [283, 149] width 195 height 24
paste input "[PERSON_NAME]"
type input "[PERSON_NAME]"
click at [416, 147] on input "Aplicar" at bounding box center [424, 147] width 54 height 24
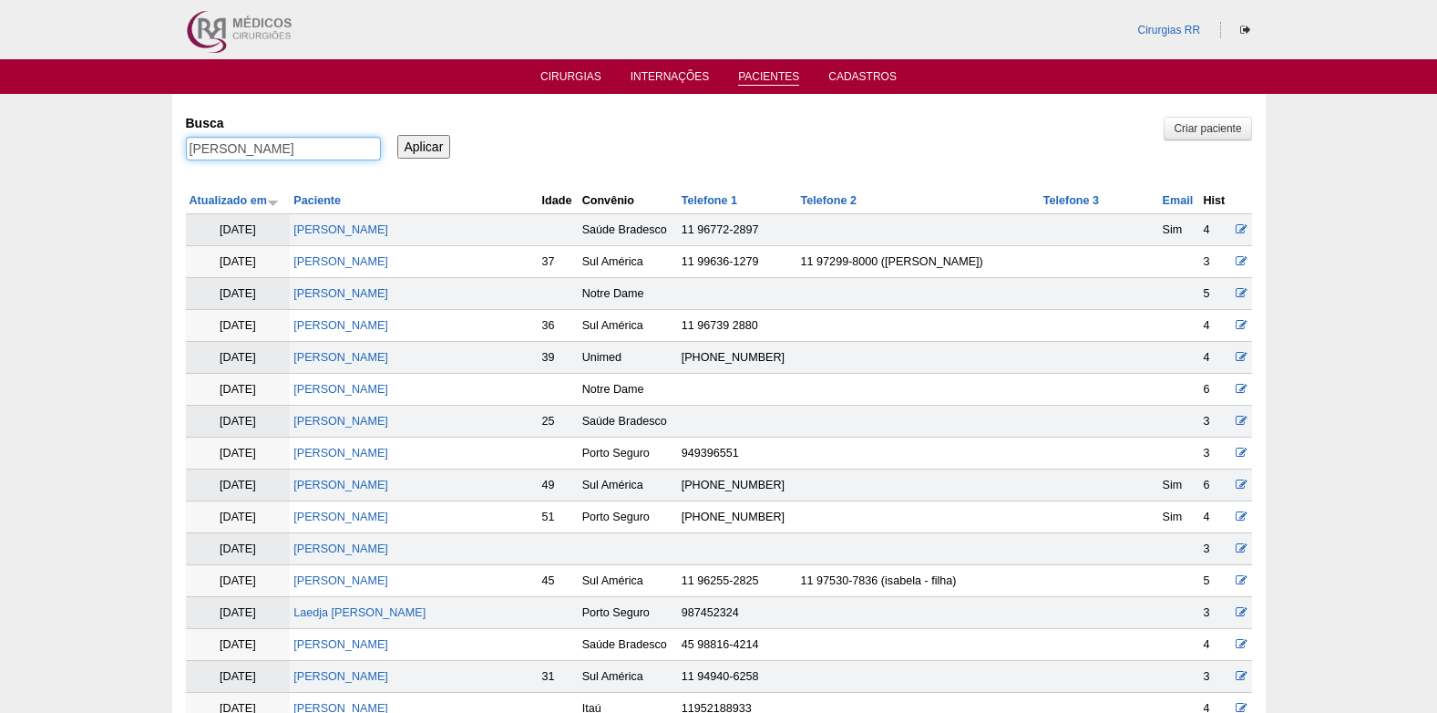
drag, startPoint x: 353, startPoint y: 148, endPoint x: 181, endPoint y: 155, distance: 171.5
paste input "[PERSON_NAME]"
type input "[PERSON_NAME]"
click at [433, 145] on input "Aplicar" at bounding box center [424, 147] width 54 height 24
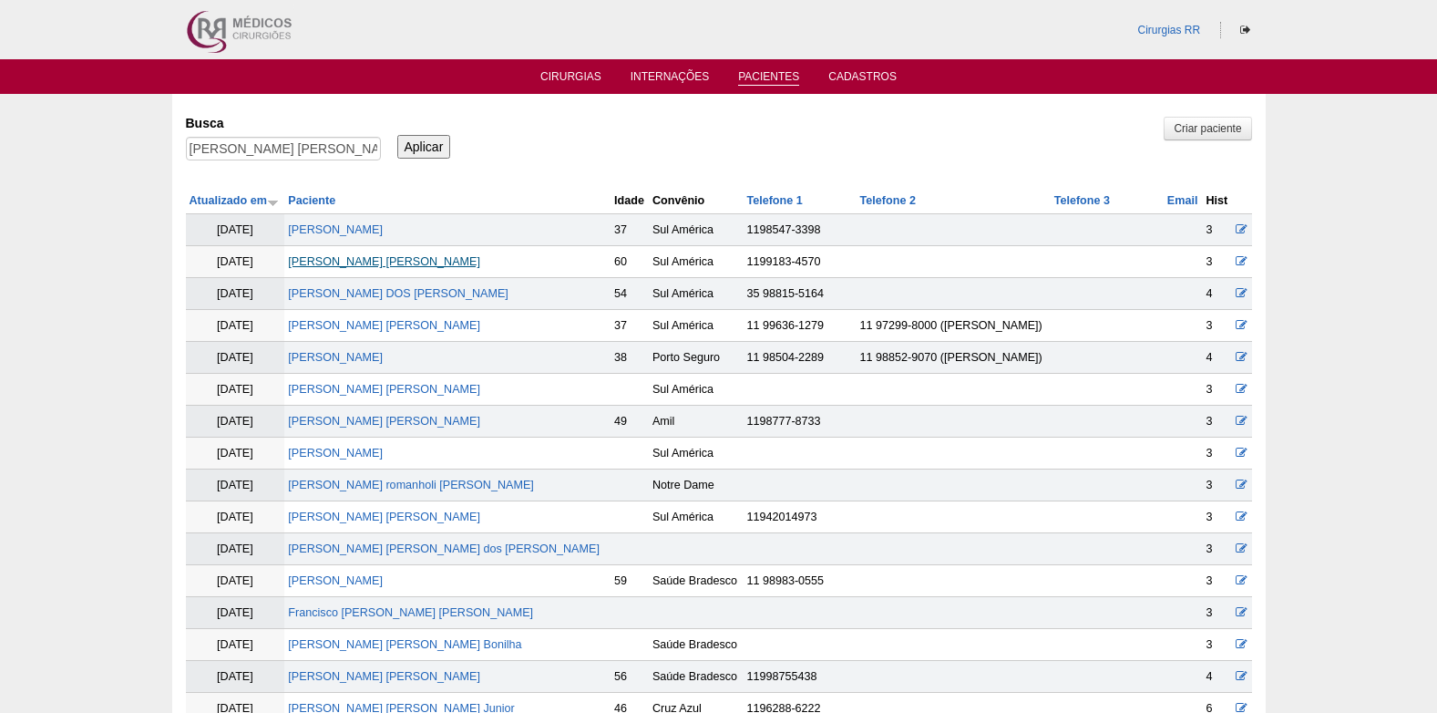
click at [386, 260] on link "[PERSON_NAME]" at bounding box center [384, 261] width 192 height 13
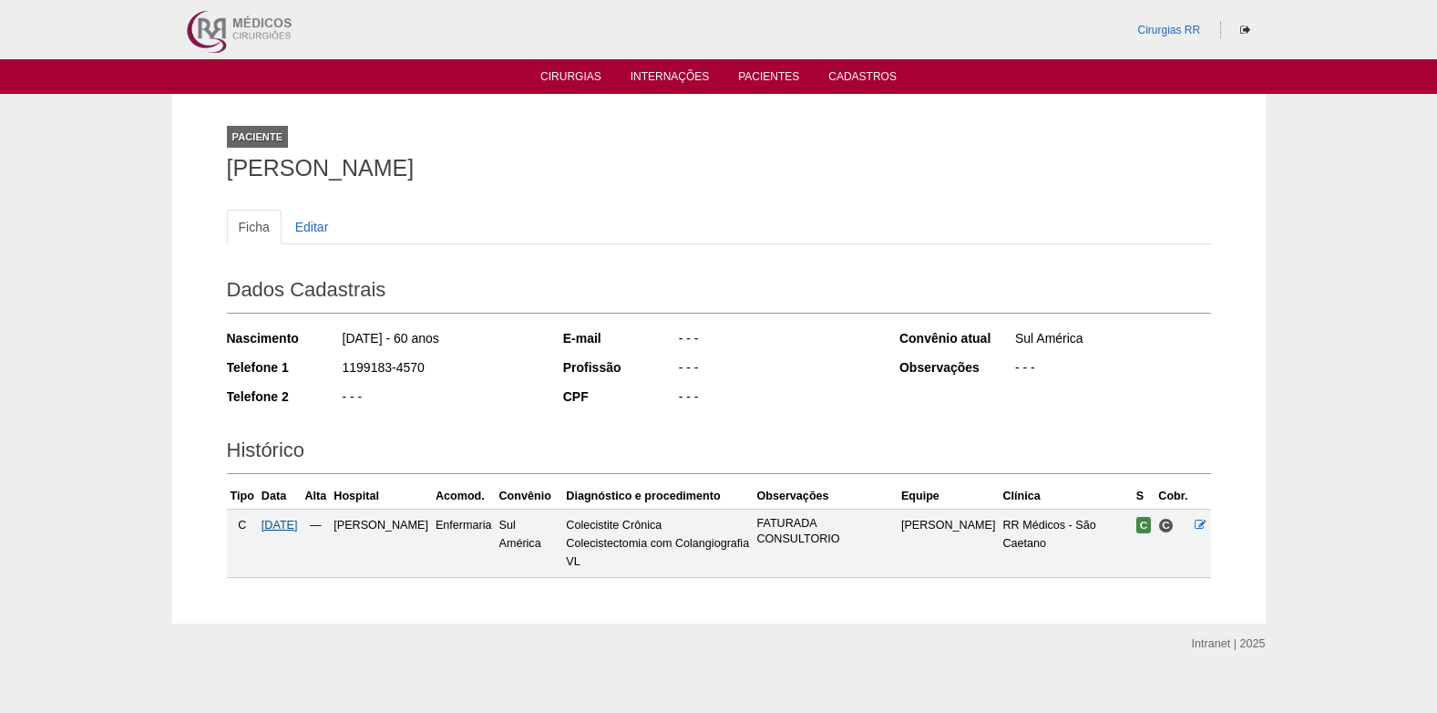
click at [297, 528] on span "[DATE]" at bounding box center [280, 525] width 36 height 13
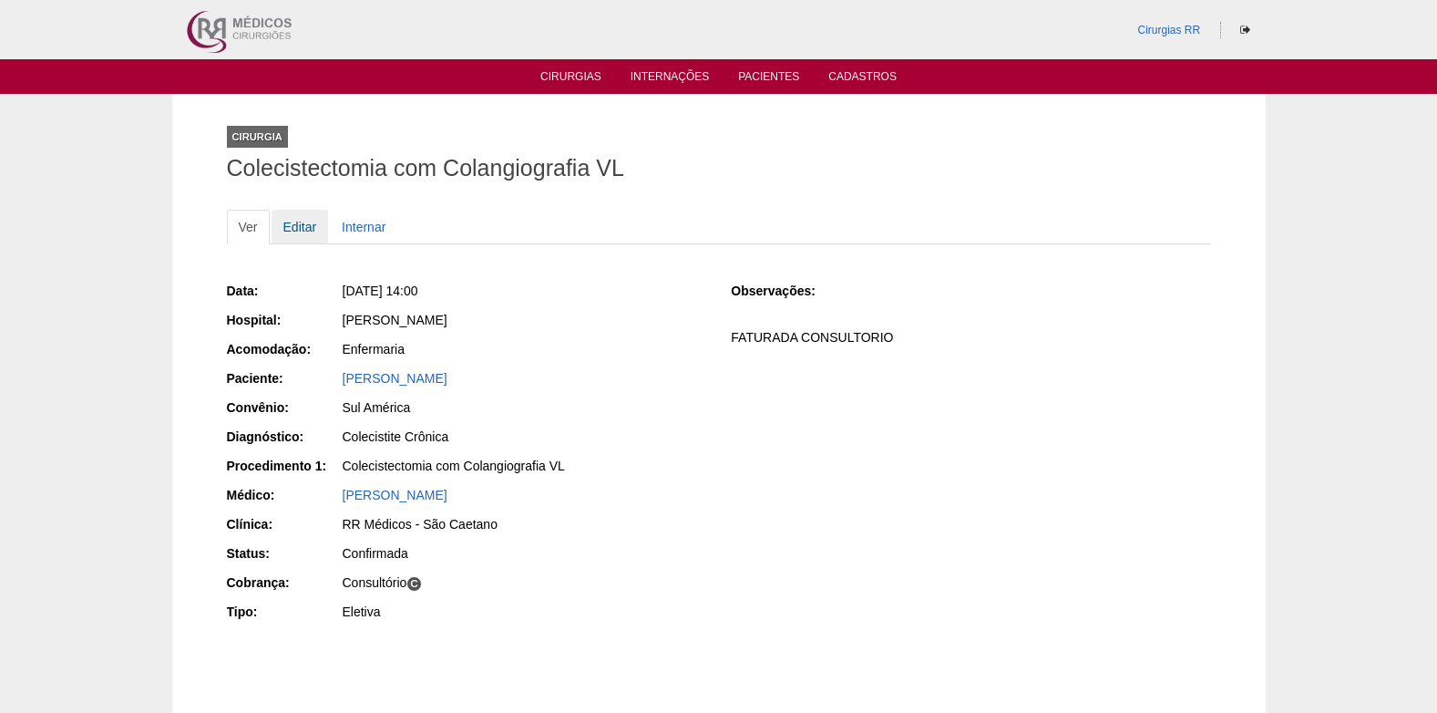
click at [305, 222] on link "Editar" at bounding box center [300, 227] width 57 height 35
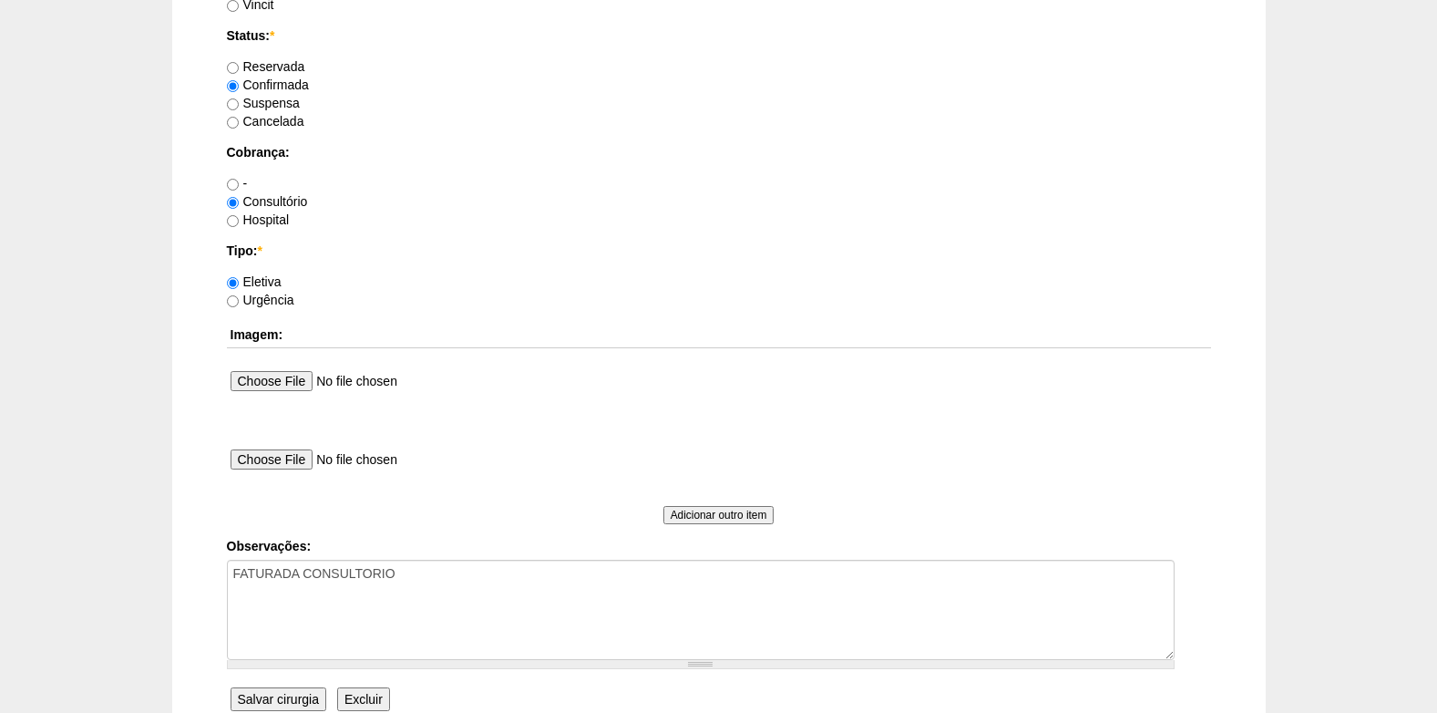
scroll to position [1636, 0]
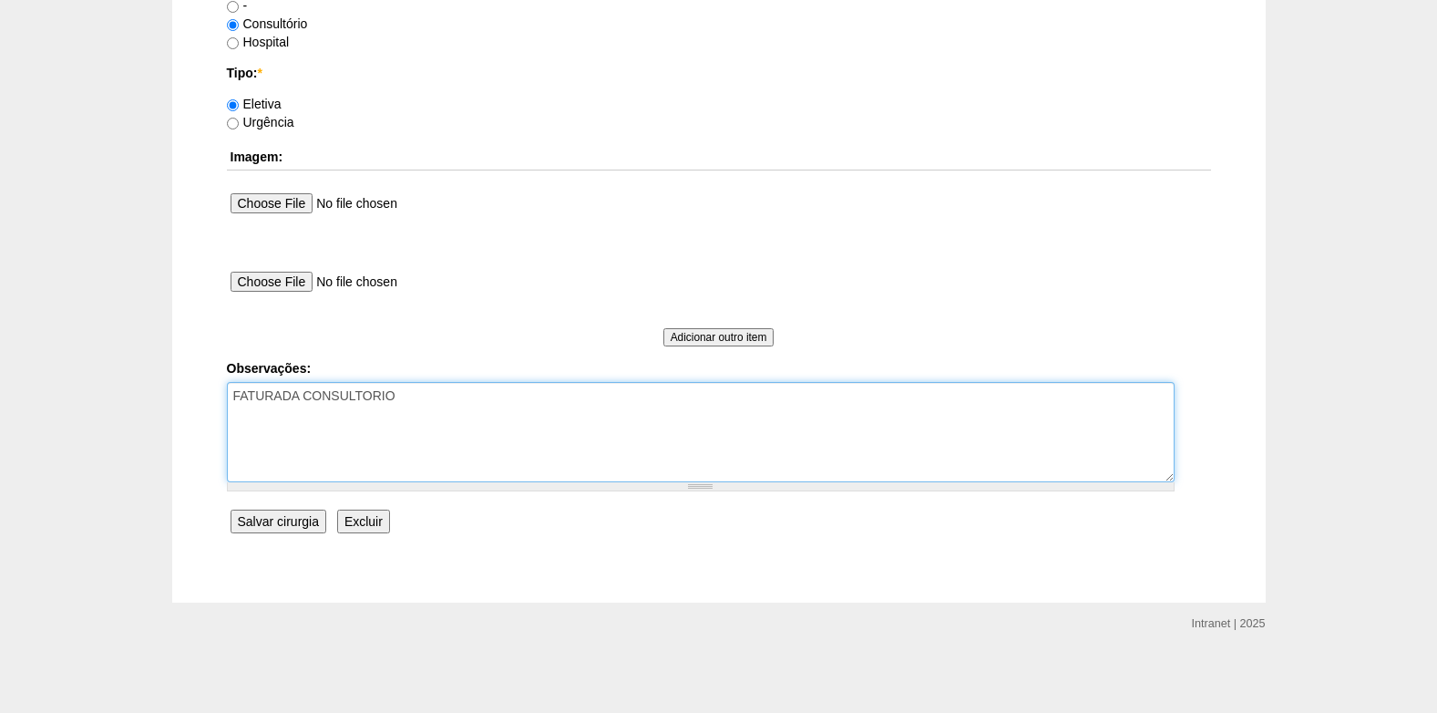
click at [434, 410] on textarea "FATURADA CONSULTORIO" at bounding box center [701, 432] width 948 height 100
type textarea "FATURADA CONSULTORIO AUTORIZADO VENCE 04/10 REVALIDAR"
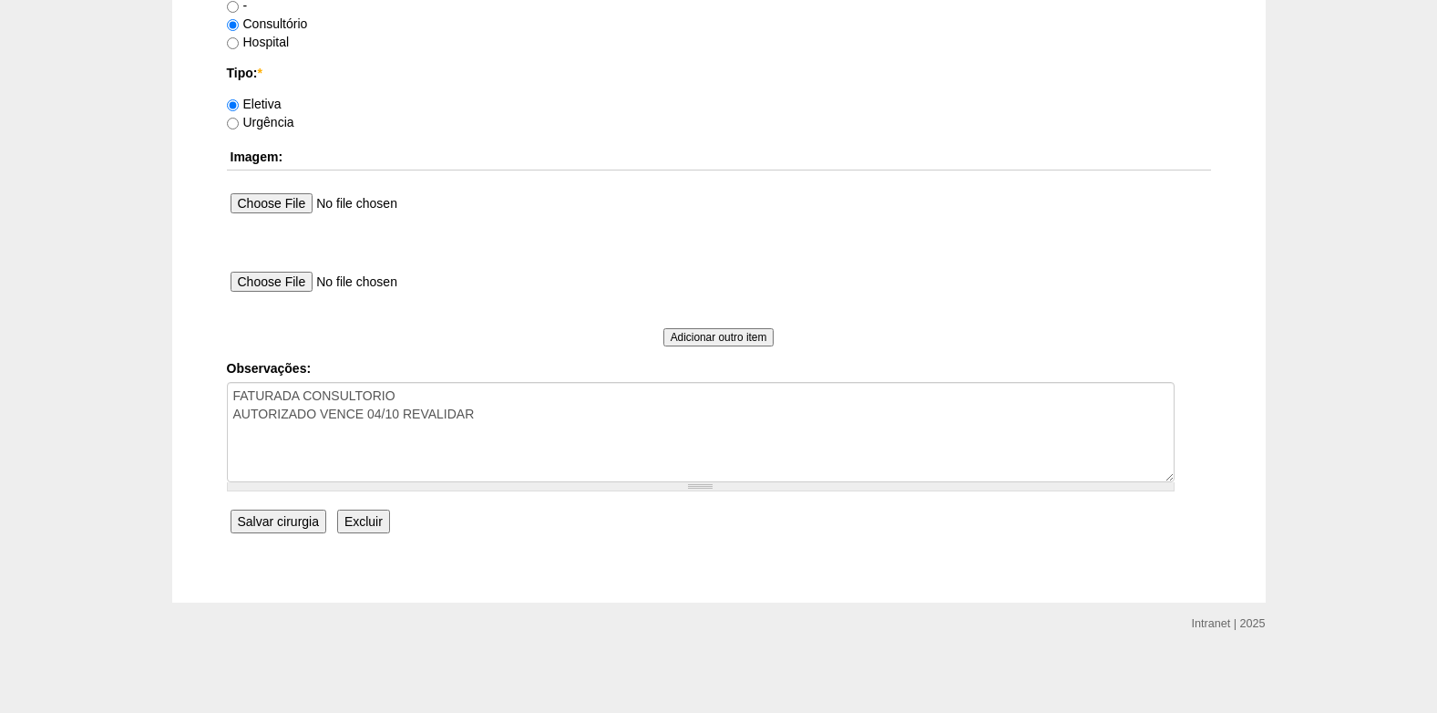
click at [309, 525] on input "Salvar cirurgia" at bounding box center [279, 521] width 96 height 24
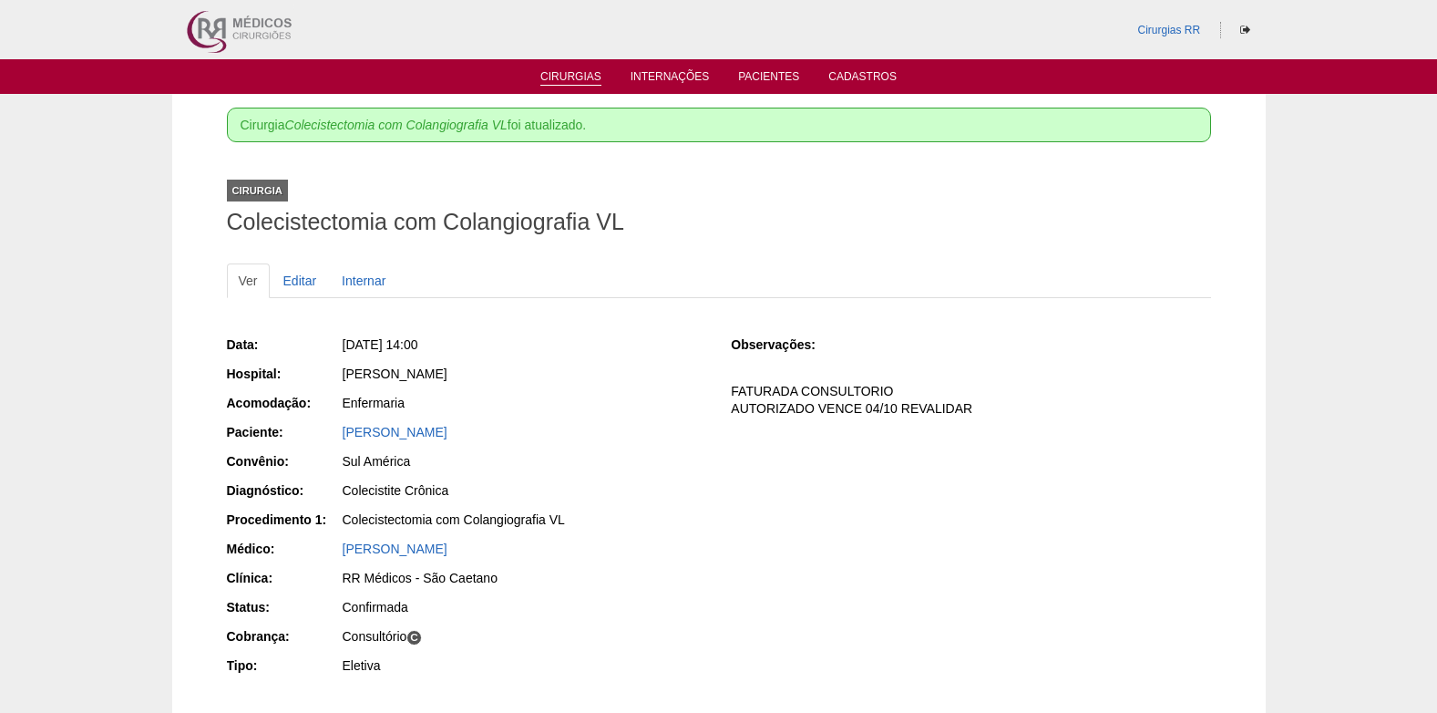
click at [583, 77] on link "Cirurgias" at bounding box center [570, 77] width 61 height 15
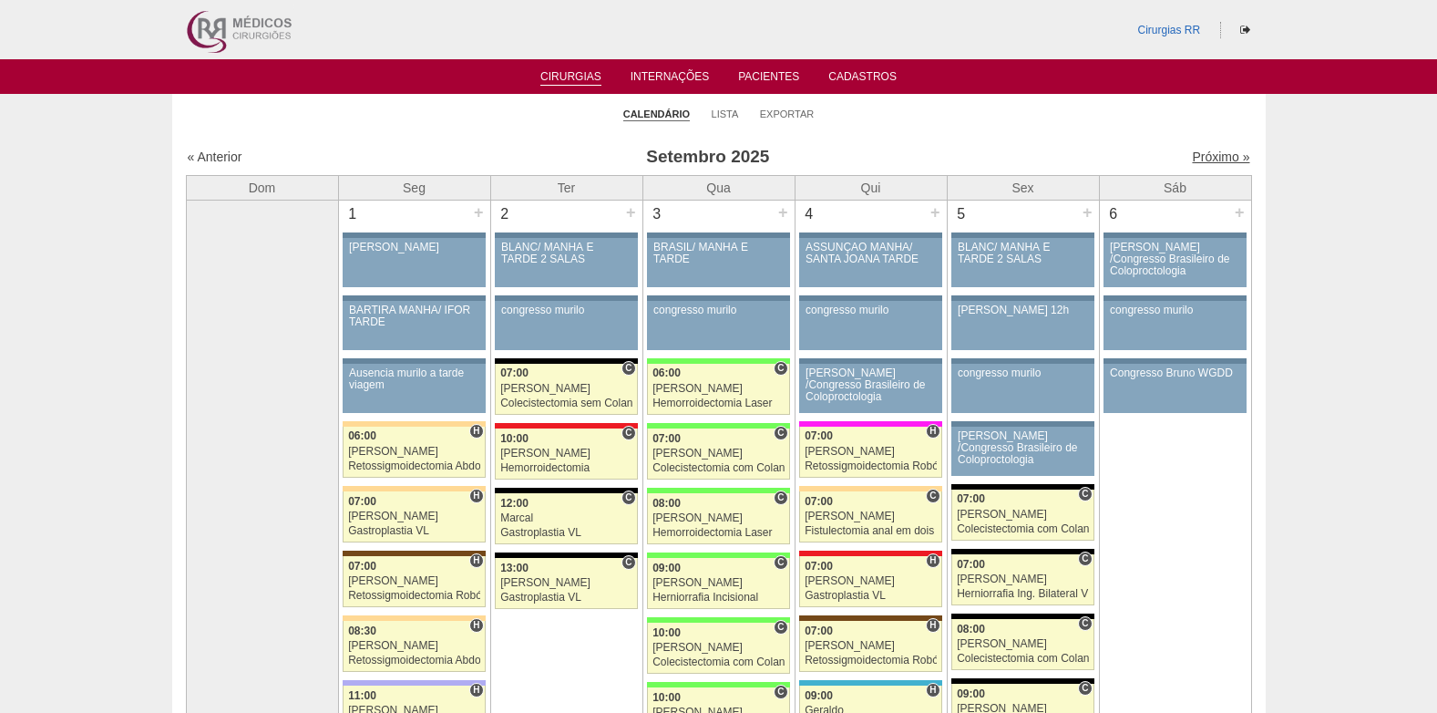
click at [1197, 156] on link "Próximo »" at bounding box center [1220, 156] width 57 height 15
